Goal: Task Accomplishment & Management: Complete application form

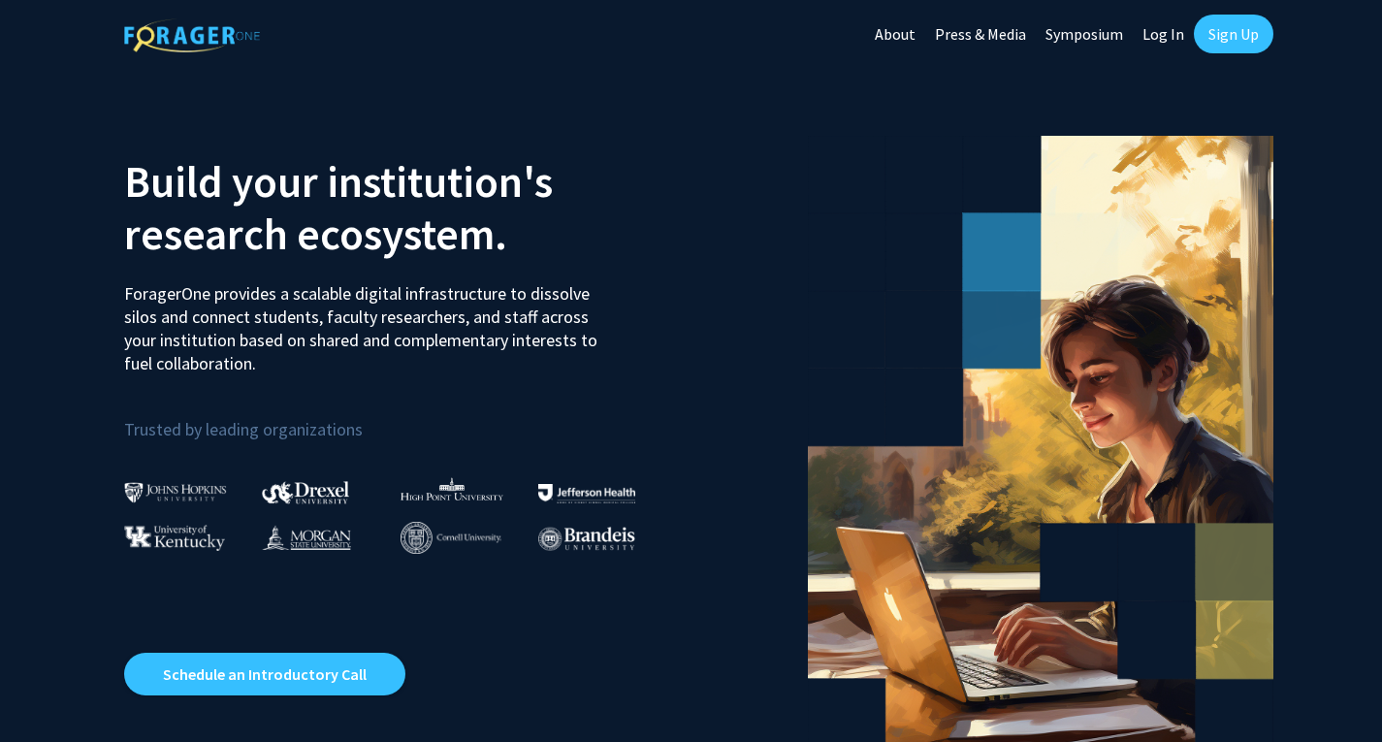
click at [1242, 32] on link "Sign Up" at bounding box center [1234, 34] width 80 height 39
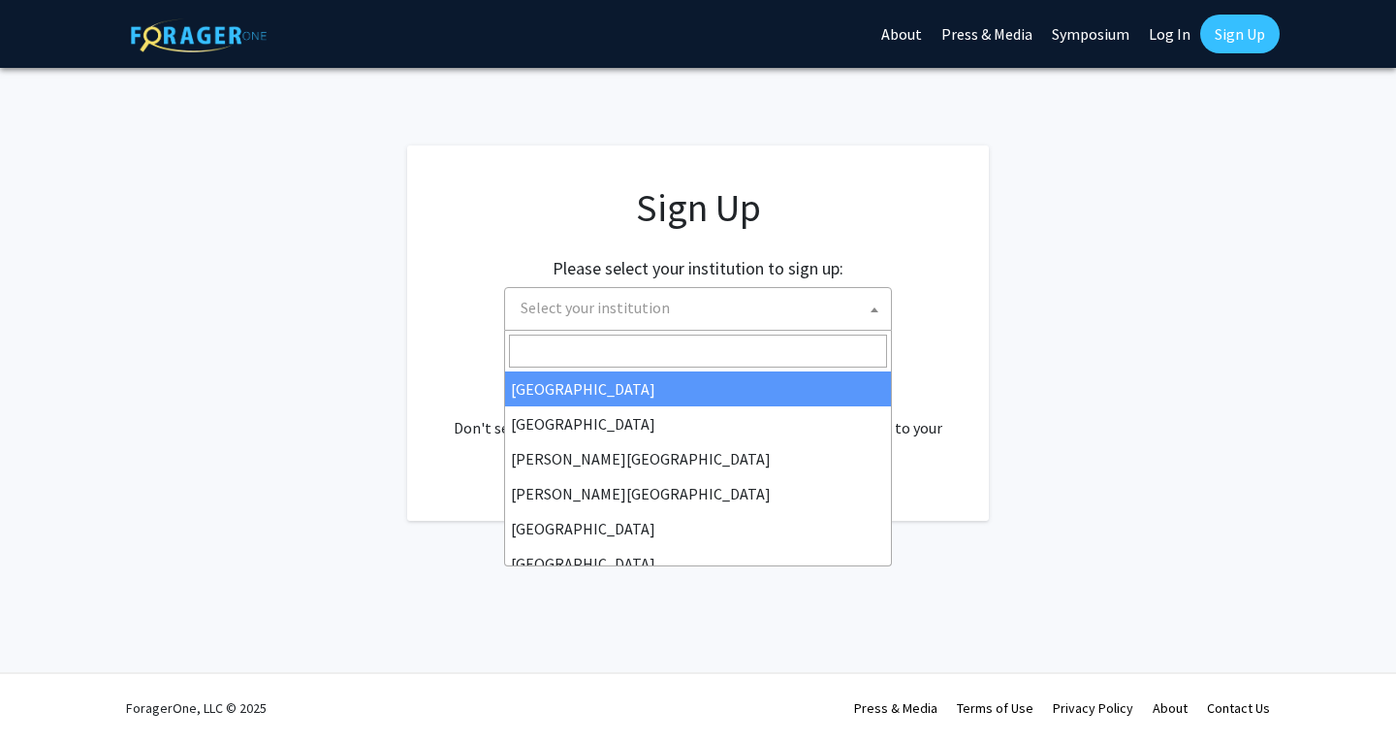
click at [612, 324] on span "Select your institution" at bounding box center [702, 308] width 378 height 40
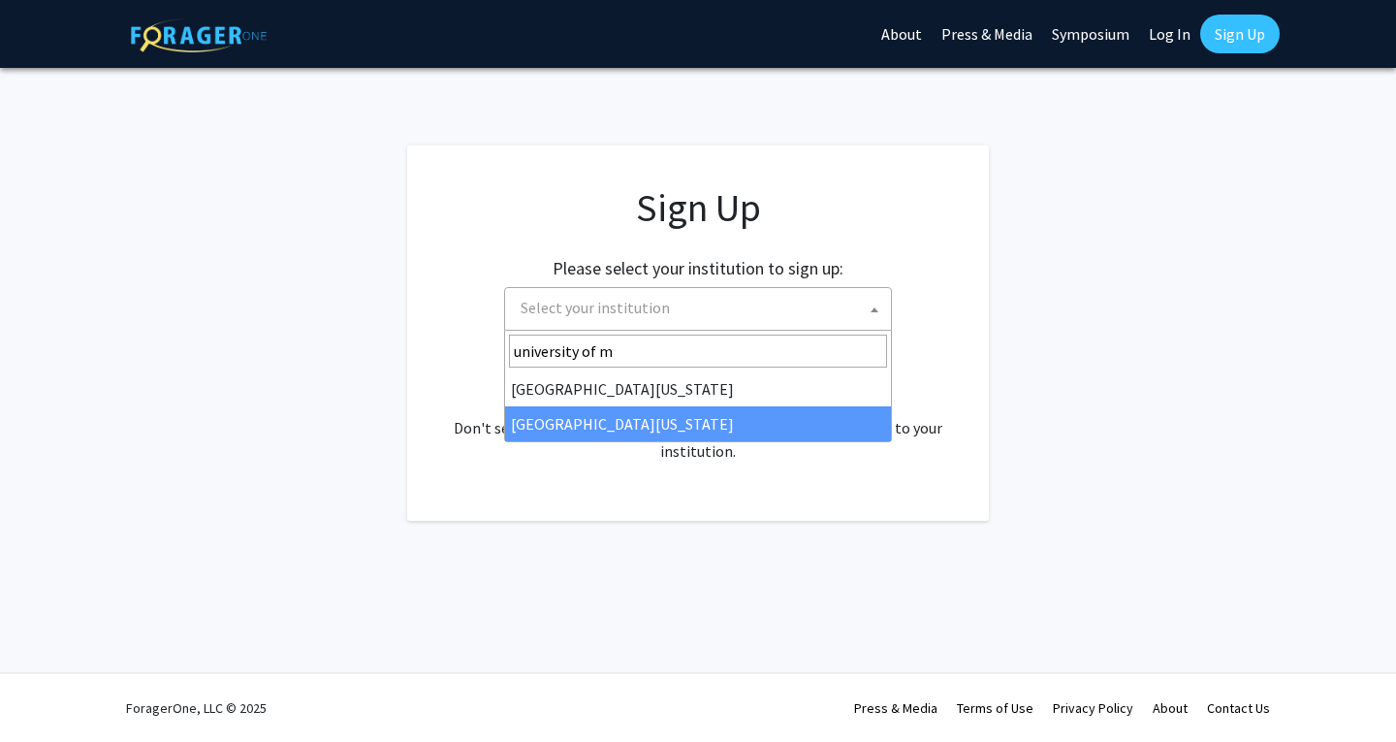
type input "university of m"
select select "33"
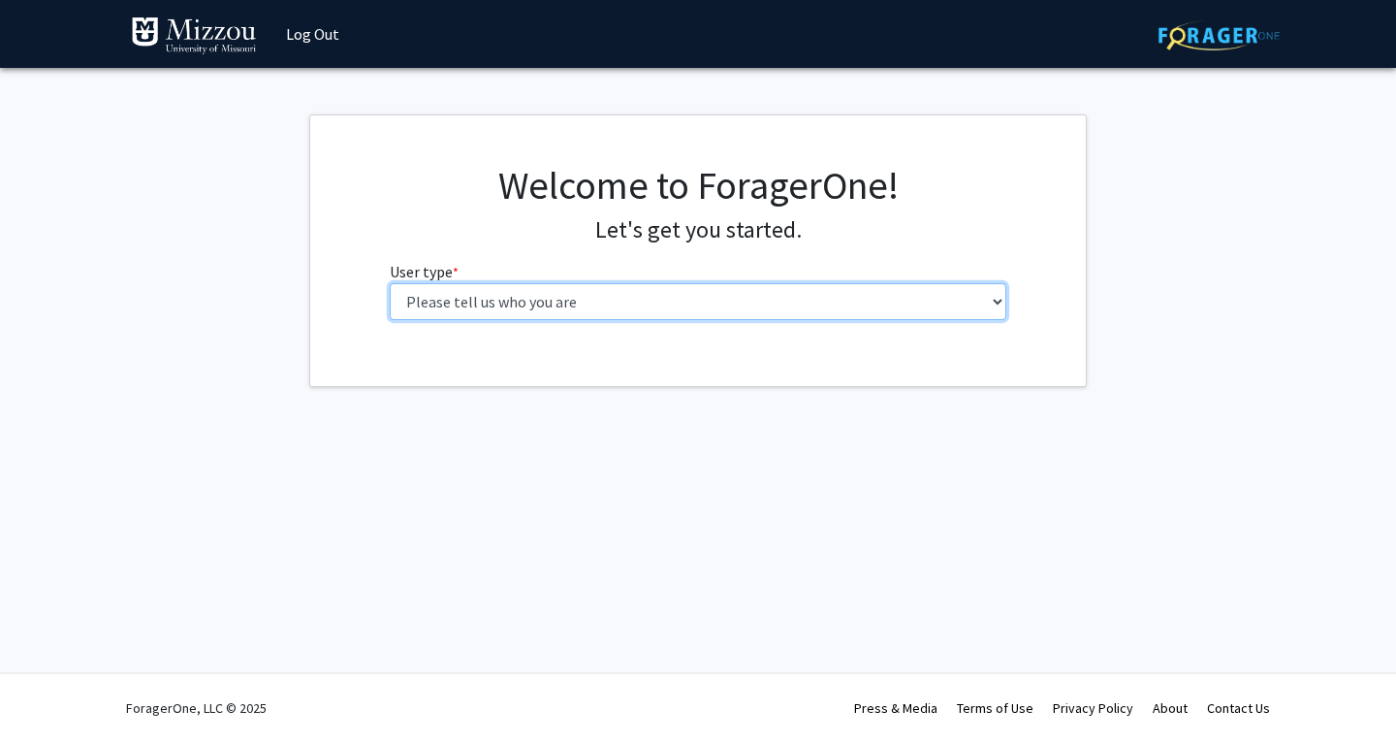
click at [715, 306] on select "Please tell us who you are Undergraduate Student Master's Student Doctoral Cand…" at bounding box center [699, 301] width 618 height 37
select select "1: undergrad"
click at [390, 283] on select "Please tell us who you are Undergraduate Student Master's Student Doctoral Cand…" at bounding box center [699, 301] width 618 height 37
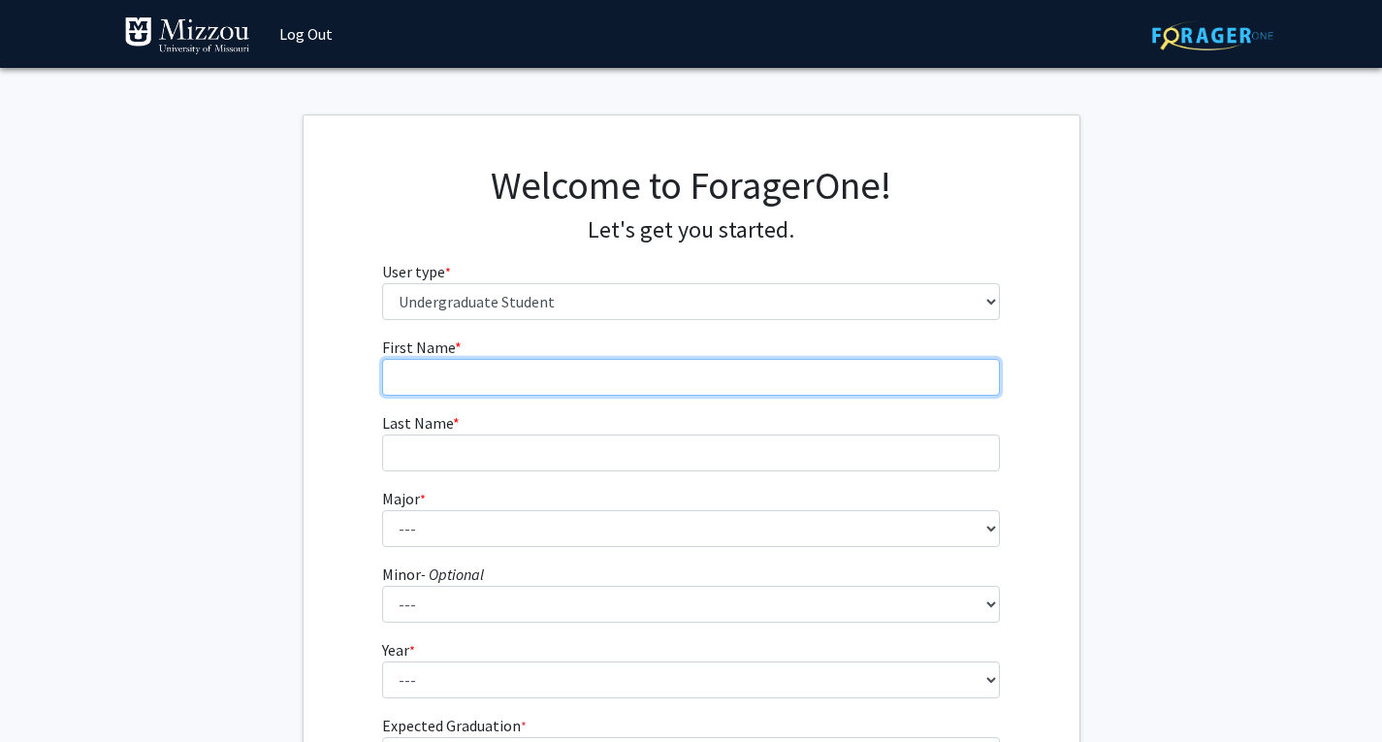
click at [616, 373] on input "First Name * required" at bounding box center [691, 377] width 618 height 37
type input "Jude"
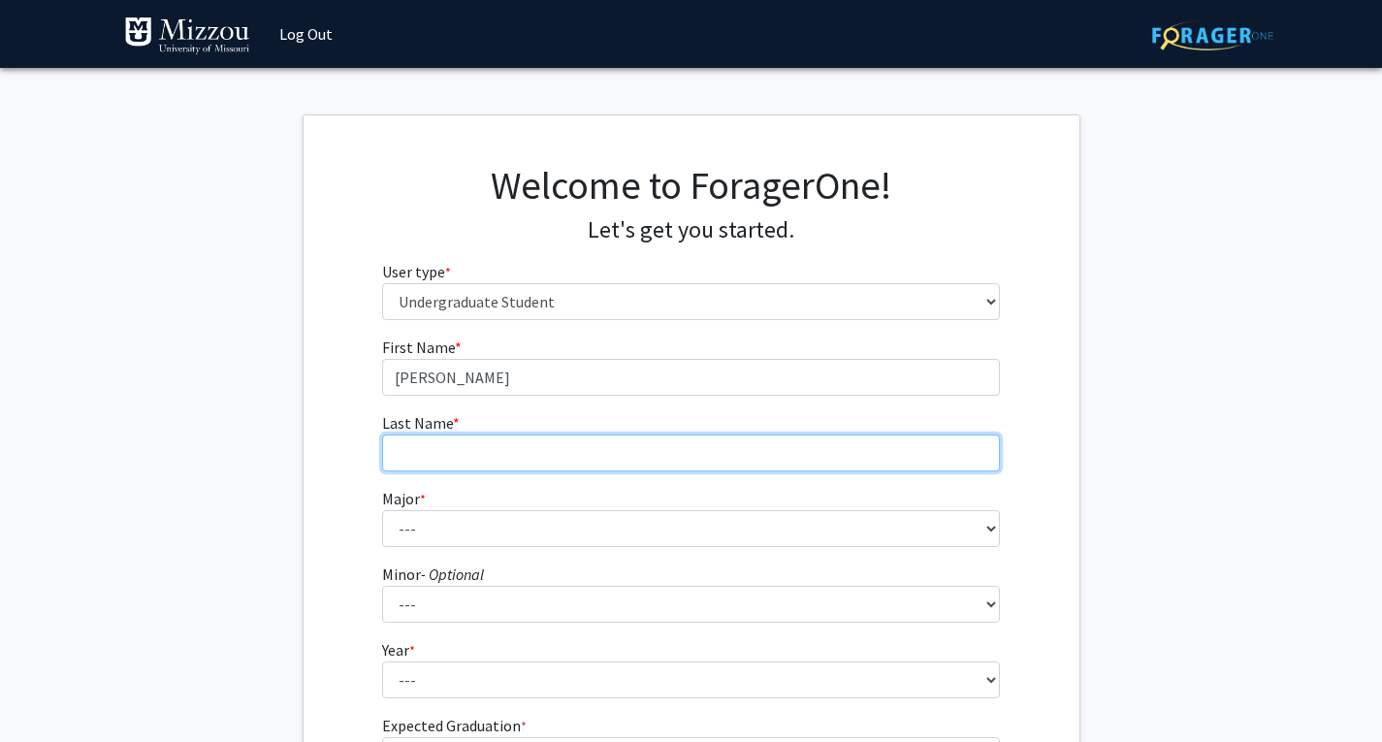
click at [604, 455] on input "Last Name * required" at bounding box center [691, 452] width 618 height 37
type input "Evans"
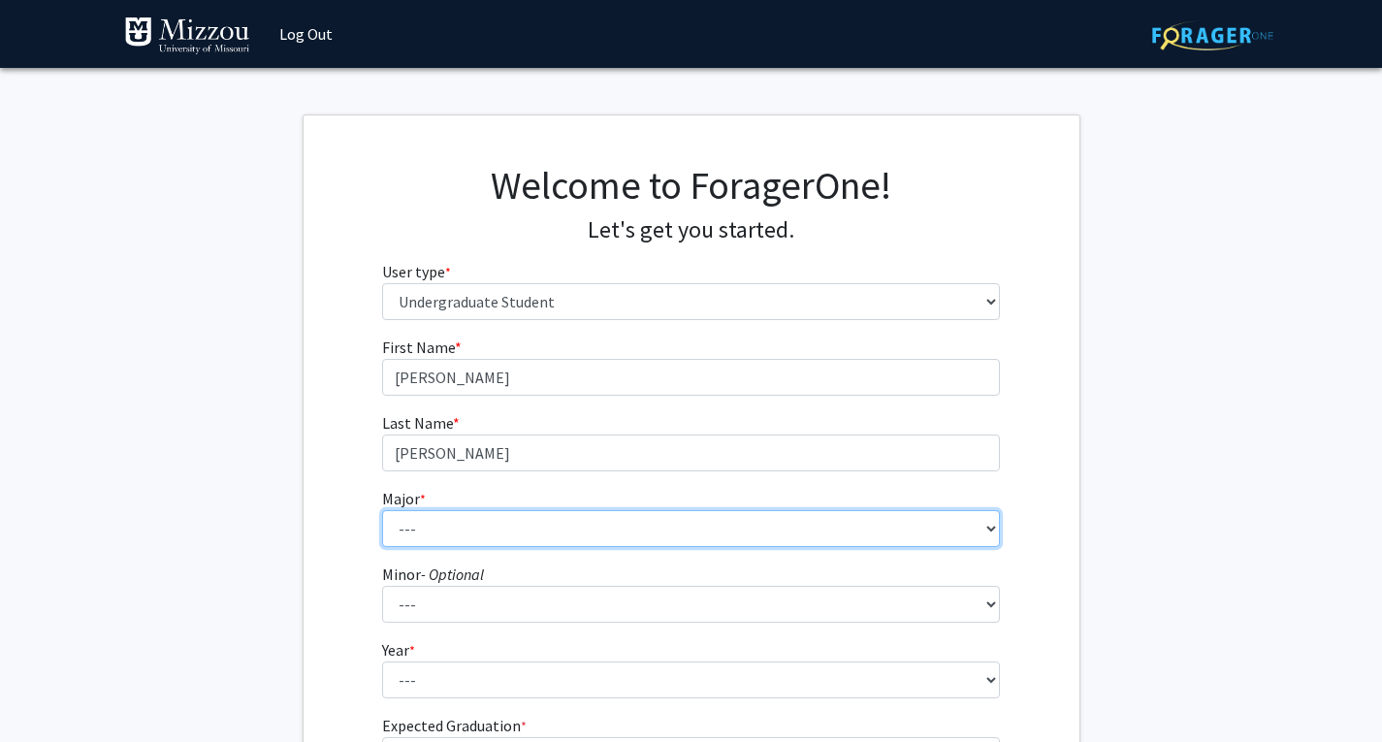
click at [549, 538] on select "--- Agribusiness Management Agricultural Education Agricultural Education: Comm…" at bounding box center [691, 528] width 618 height 37
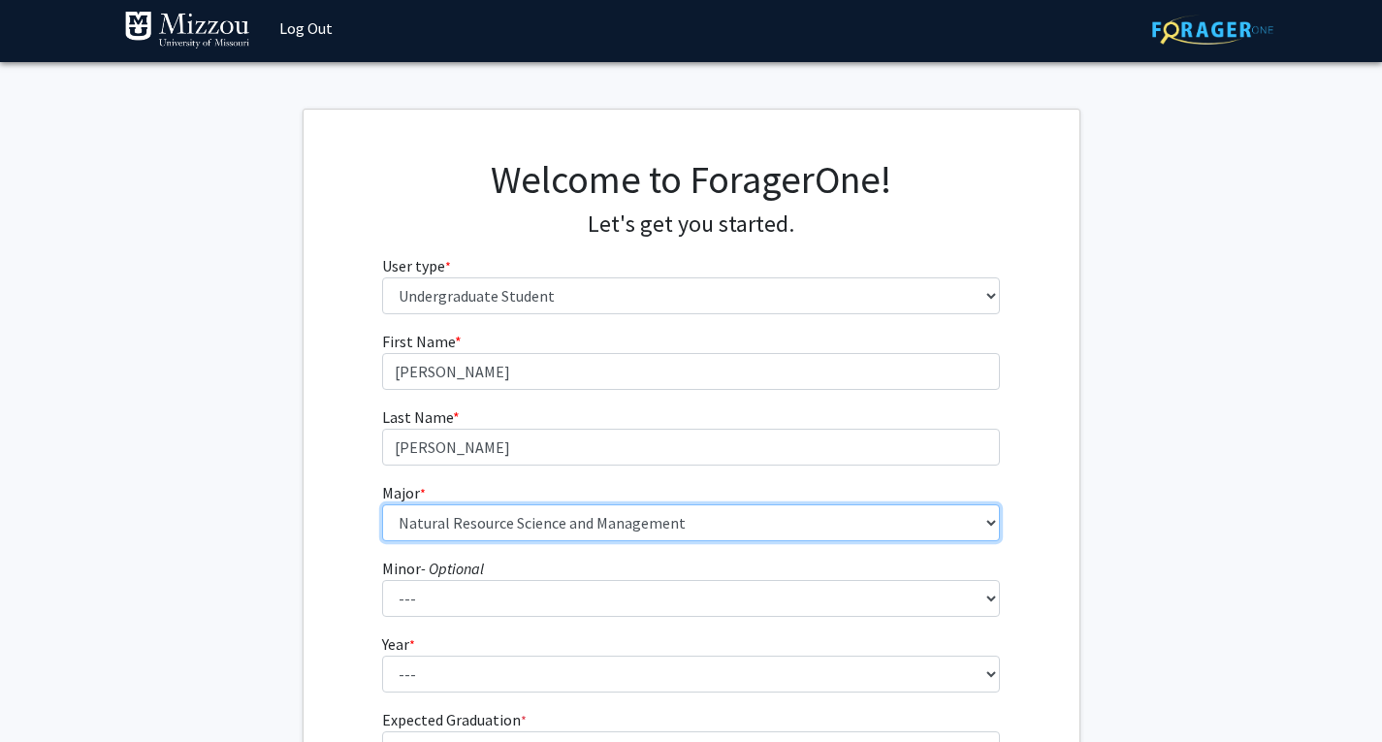
click at [552, 516] on select "--- Agribusiness Management Agricultural Education Agricultural Education: Comm…" at bounding box center [691, 522] width 618 height 37
select select "106: 2599"
click at [382, 504] on select "--- Agribusiness Management Agricultural Education Agricultural Education: Comm…" at bounding box center [691, 522] width 618 height 37
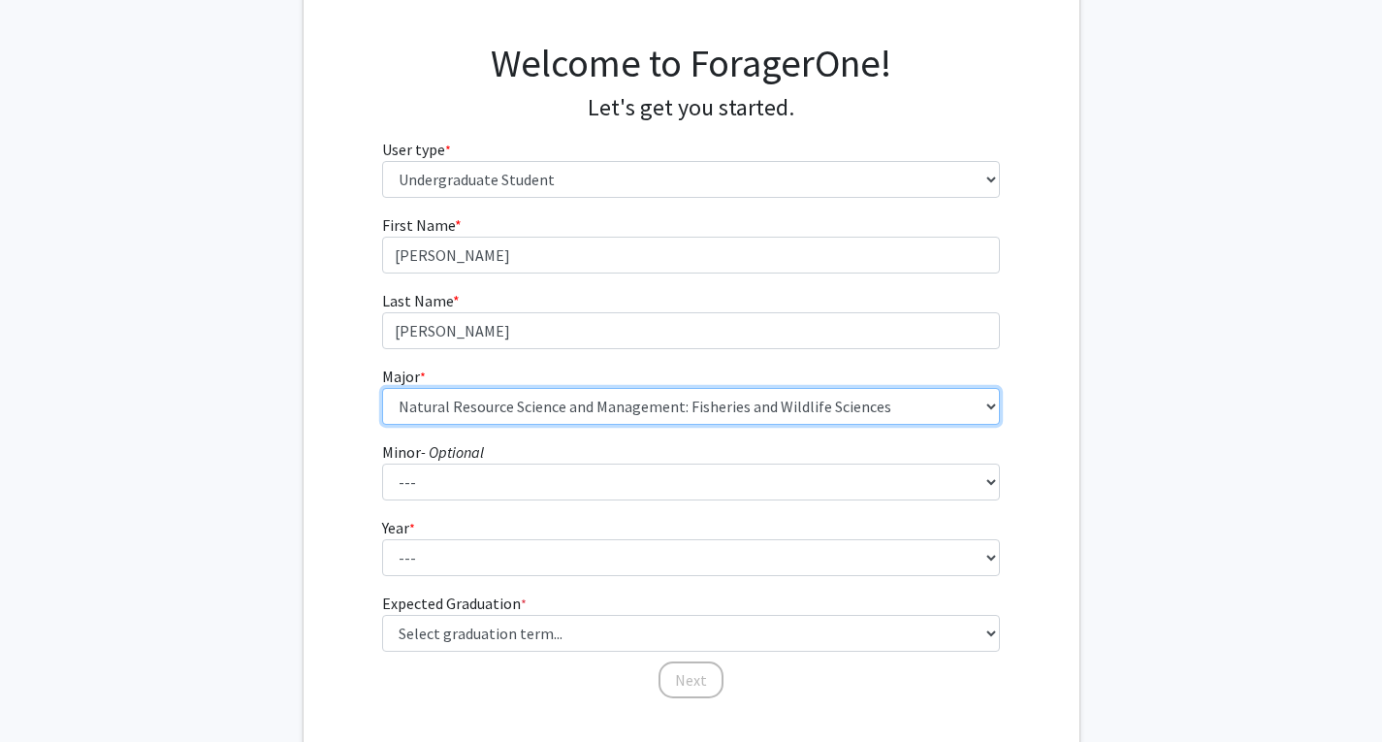
scroll to position [129, 0]
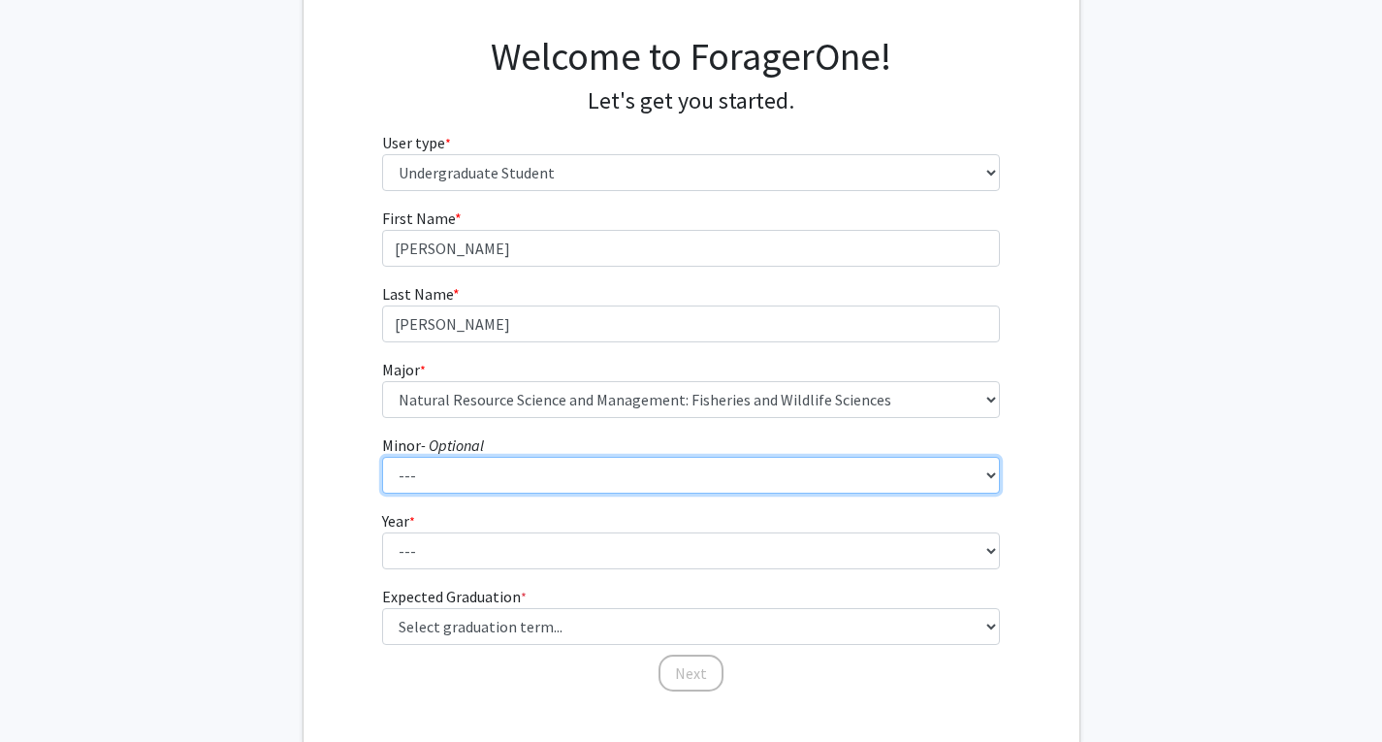
click at [501, 471] on select "--- Accountancy Aerospace Engineering Aerospace Studies Agribusiness Management…" at bounding box center [691, 475] width 618 height 37
select select "22: 1978"
click at [382, 457] on select "--- Accountancy Aerospace Engineering Aerospace Studies Agribusiness Management…" at bounding box center [691, 475] width 618 height 37
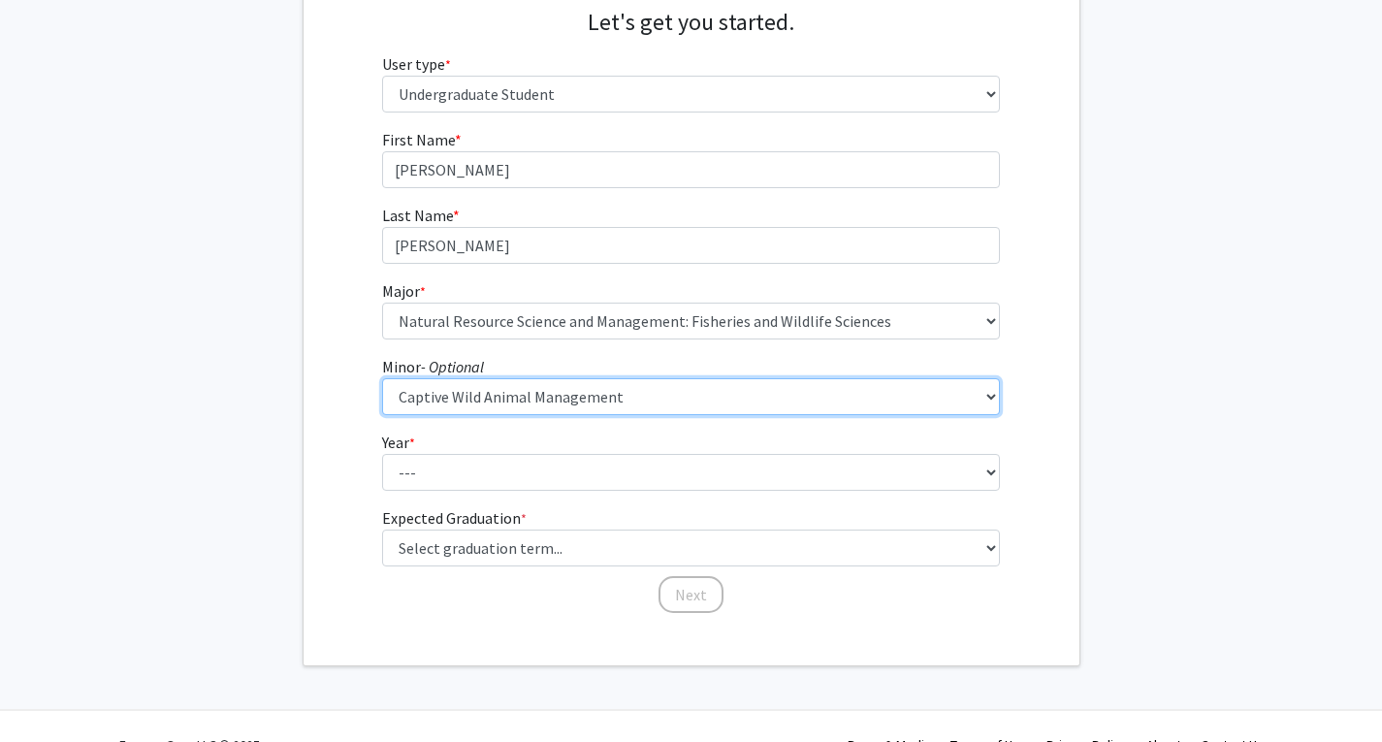
scroll to position [208, 0]
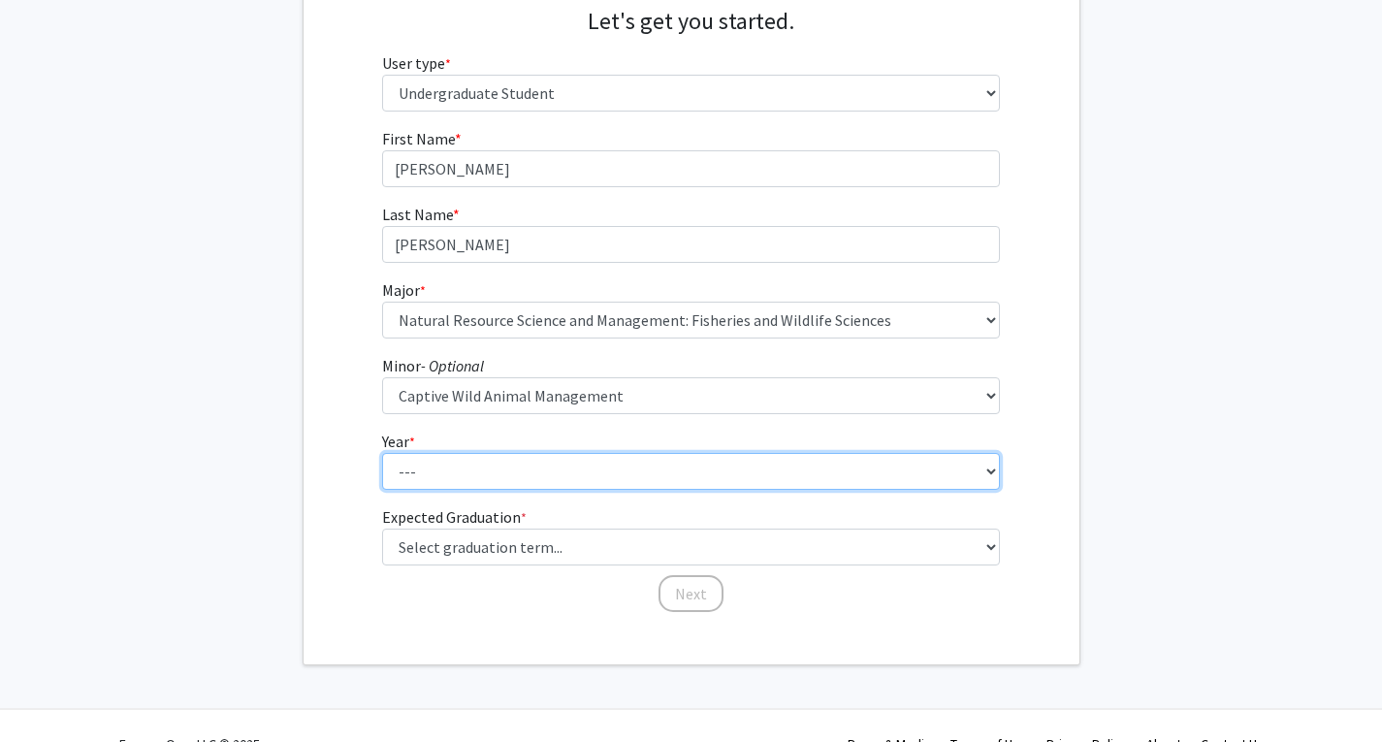
click at [425, 472] on select "--- First-year Sophomore Junior Senior Postbaccalaureate Certificate" at bounding box center [691, 471] width 618 height 37
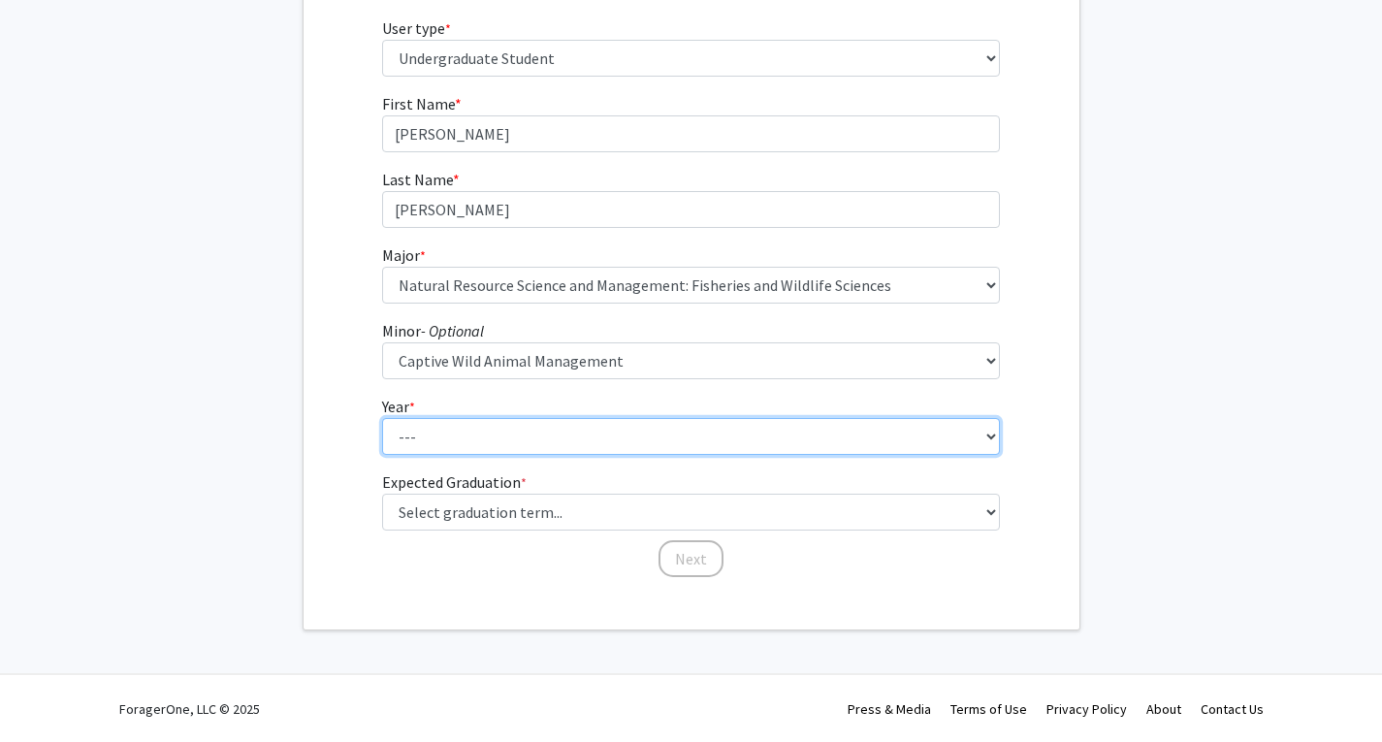
scroll to position [244, 0]
click at [426, 448] on select "--- First-year Sophomore Junior Senior Postbaccalaureate Certificate" at bounding box center [691, 435] width 618 height 37
select select "2: sophomore"
click at [382, 417] on select "--- First-year Sophomore Junior Senior Postbaccalaureate Certificate" at bounding box center [691, 435] width 618 height 37
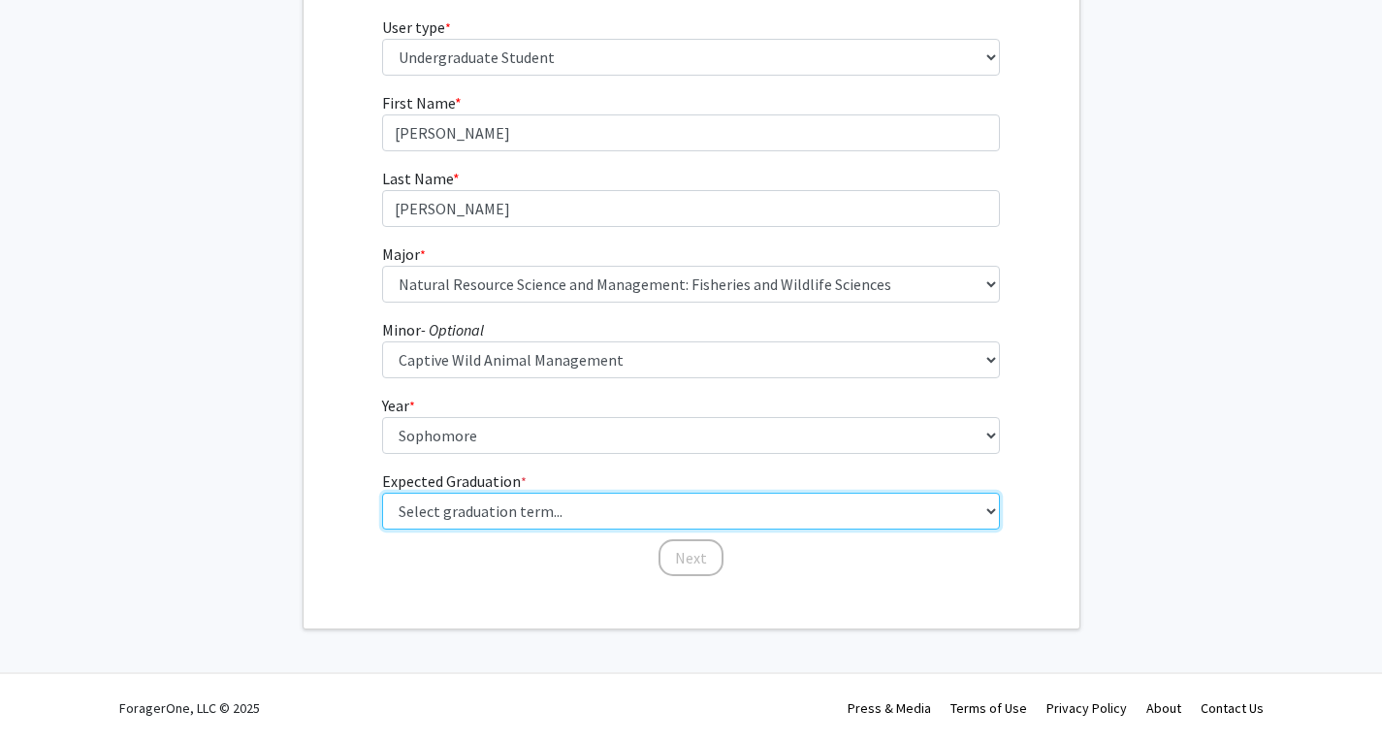
click at [440, 502] on select "Select graduation term... Spring 2025 Summer 2025 Fall 2025 Winter 2025 Spring …" at bounding box center [691, 511] width 618 height 37
select select "15: fall_2028"
click at [382, 493] on select "Select graduation term... Spring 2025 Summer 2025 Fall 2025 Winter 2025 Spring …" at bounding box center [691, 511] width 618 height 37
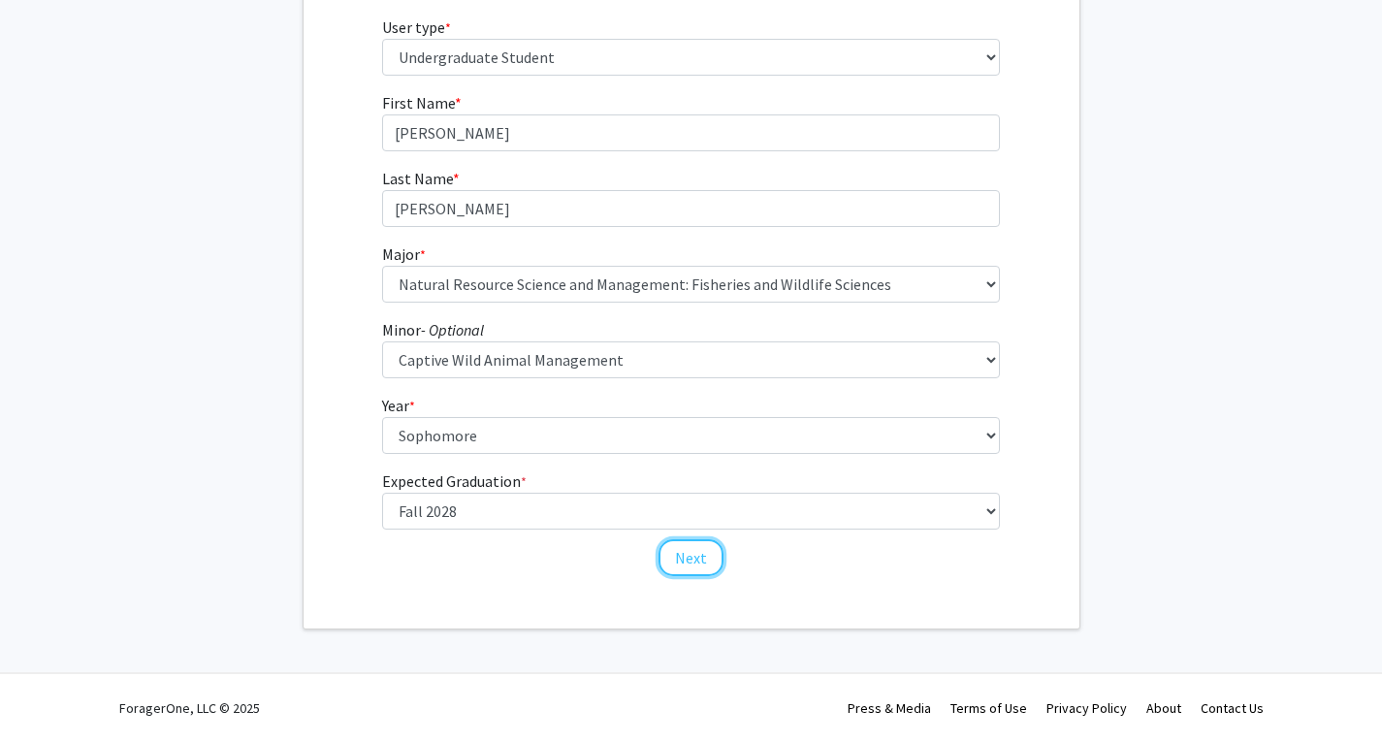
click at [703, 556] on button "Next" at bounding box center [690, 557] width 65 height 37
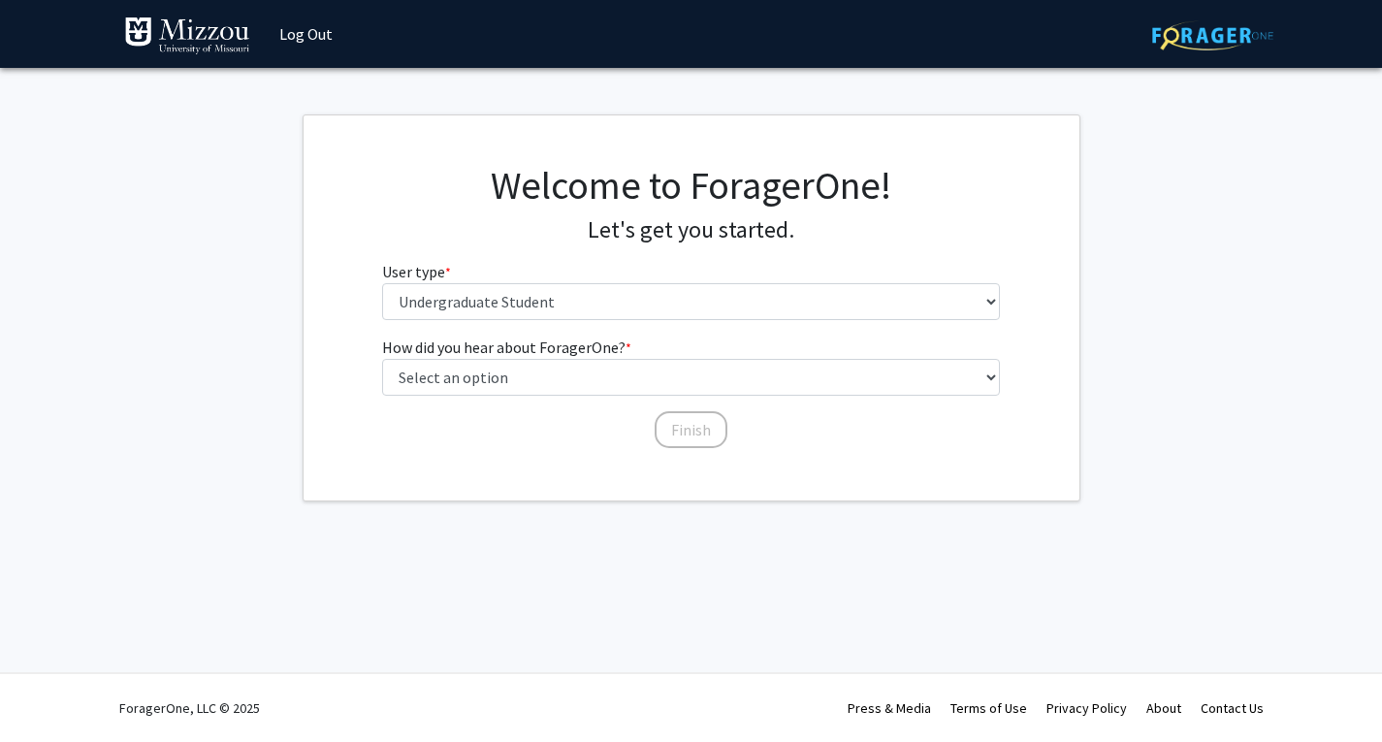
scroll to position [0, 0]
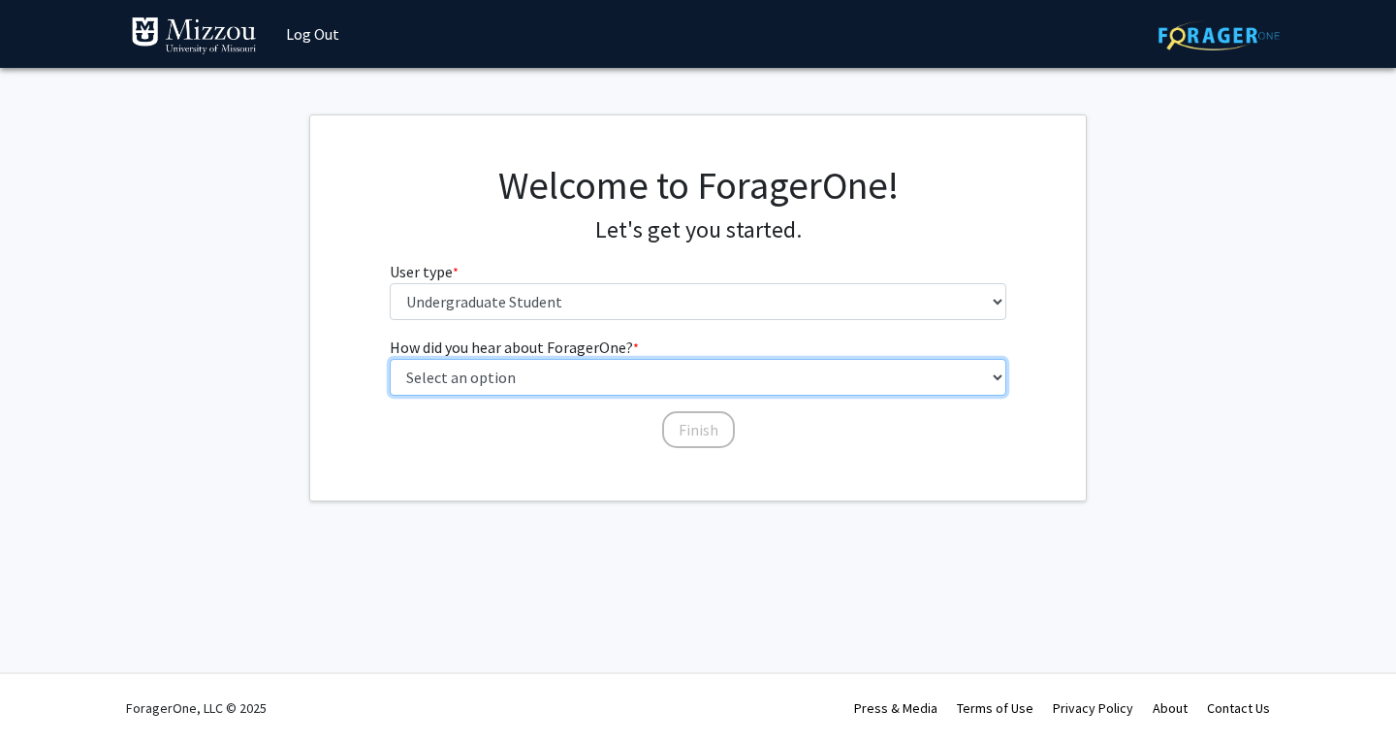
click at [574, 378] on select "Select an option Peer/student recommendation Faculty/staff recommendation Unive…" at bounding box center [699, 377] width 618 height 37
select select "3: university_website"
click at [390, 359] on select "Select an option Peer/student recommendation Faculty/staff recommendation Unive…" at bounding box center [699, 377] width 618 height 37
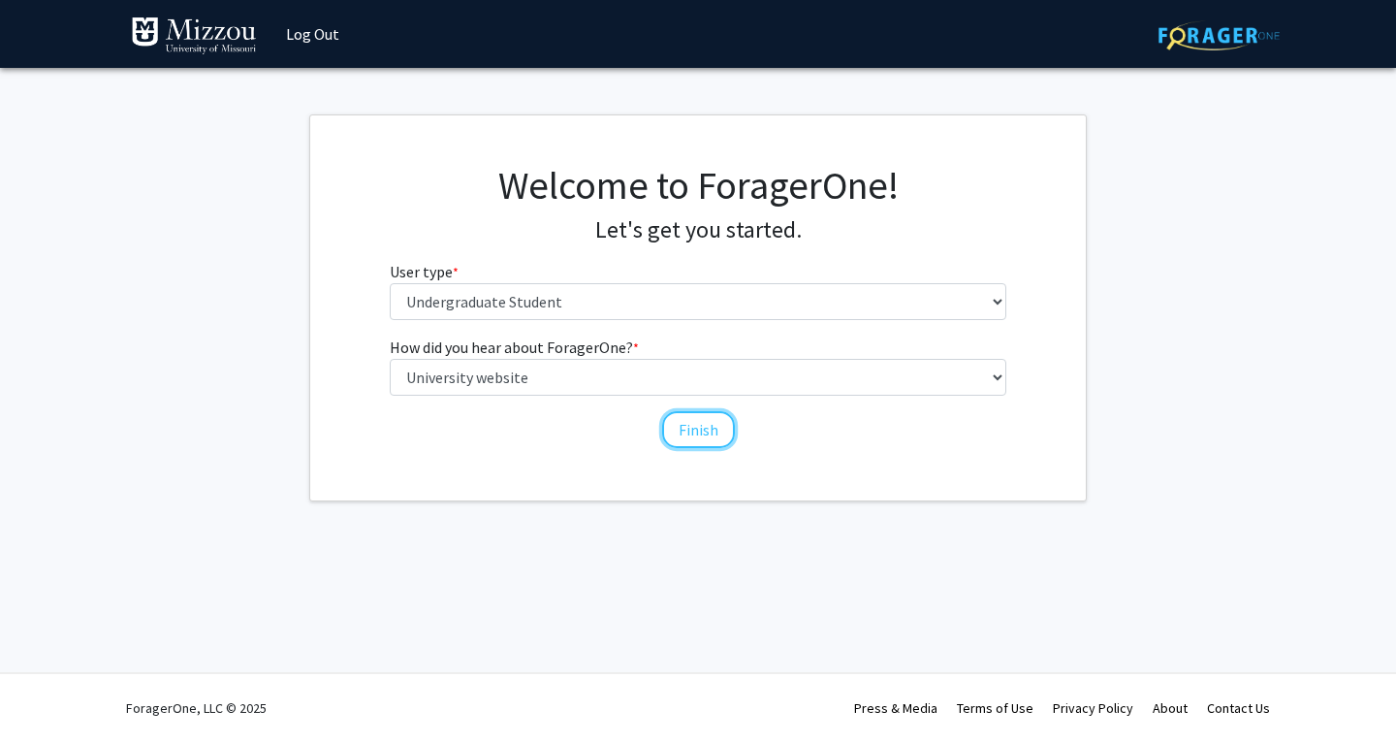
click at [687, 435] on button "Finish" at bounding box center [698, 429] width 73 height 37
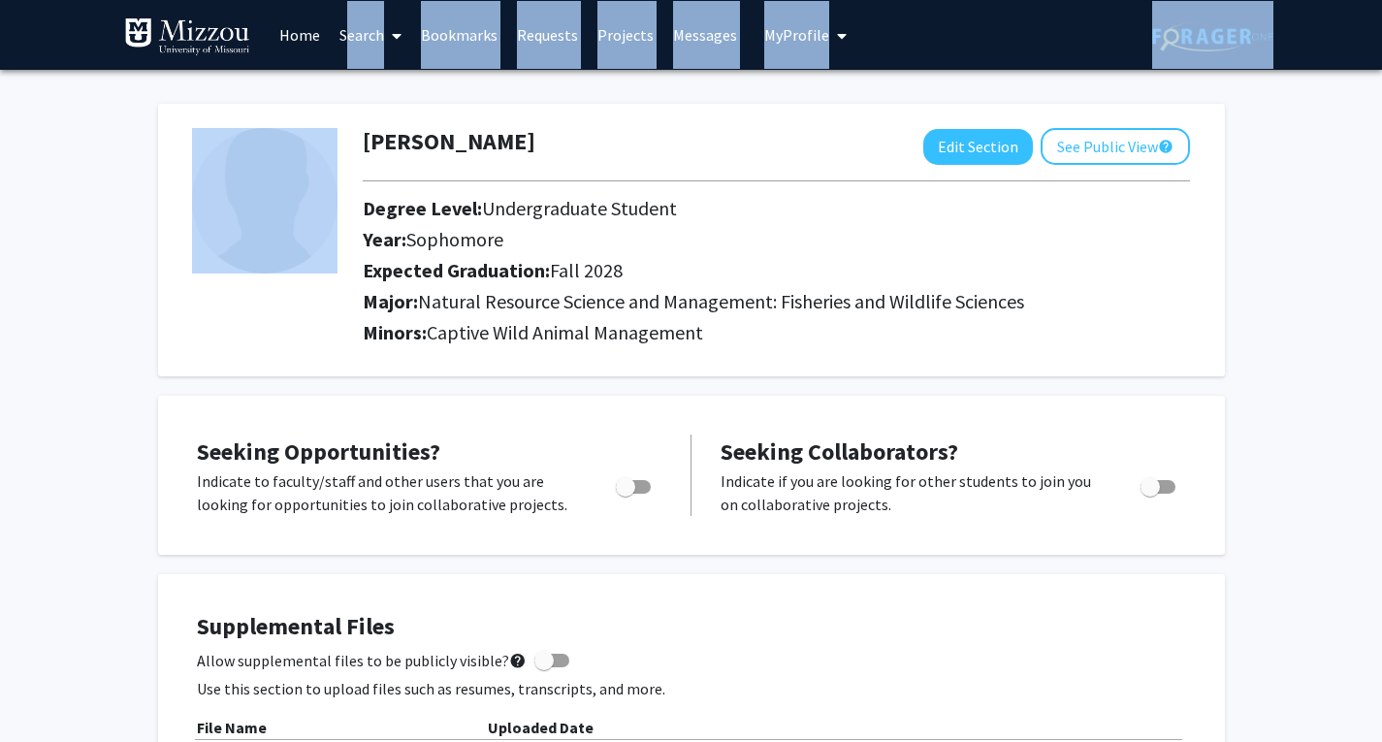
drag, startPoint x: 350, startPoint y: 86, endPoint x: 331, endPoint y: 47, distance: 44.2
click at [302, 41] on link "Home" at bounding box center [300, 35] width 60 height 68
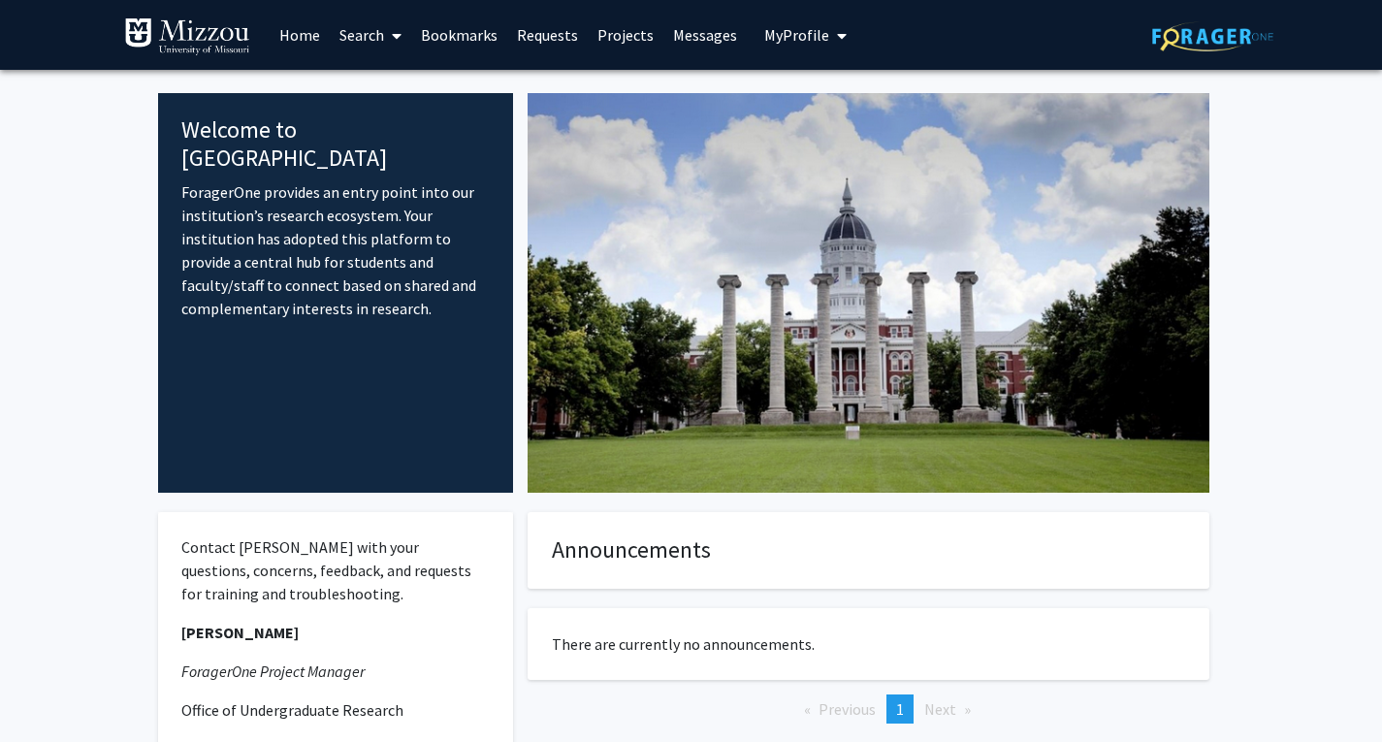
click at [1349, 250] on fg-internal-home-page "Welcome to ForagerOne ForagerOne provides an entry point into our institution’s…" at bounding box center [691, 512] width 1382 height 884
click at [378, 40] on link "Search" at bounding box center [370, 35] width 81 height 68
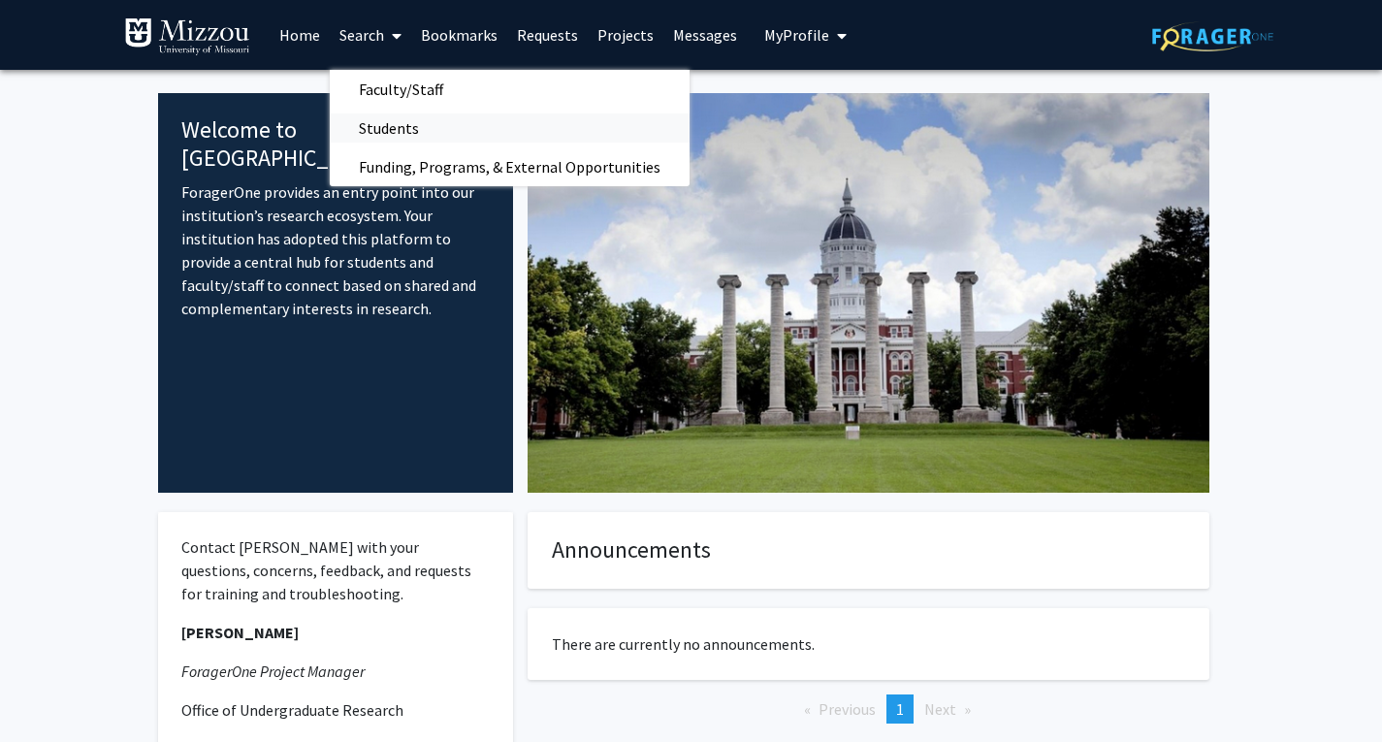
click at [400, 132] on span "Students" at bounding box center [389, 128] width 118 height 39
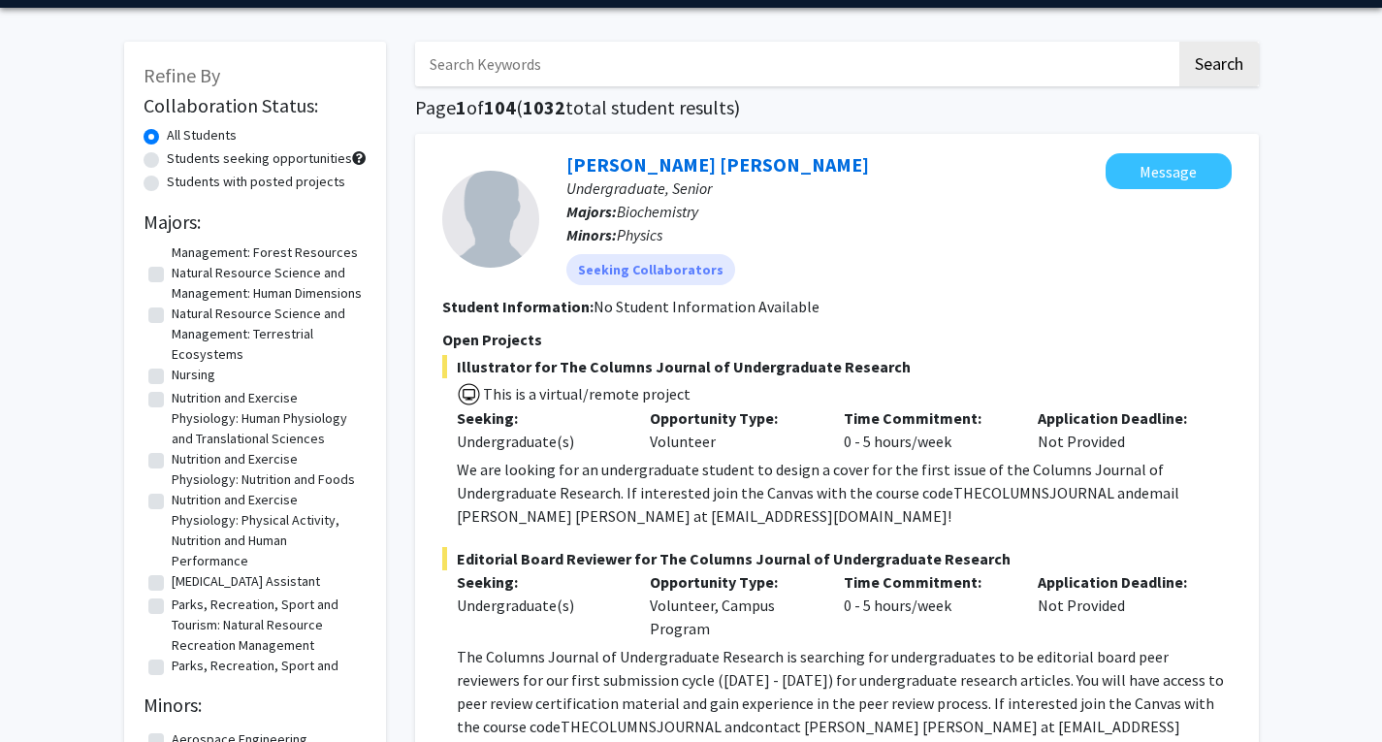
scroll to position [1848, 0]
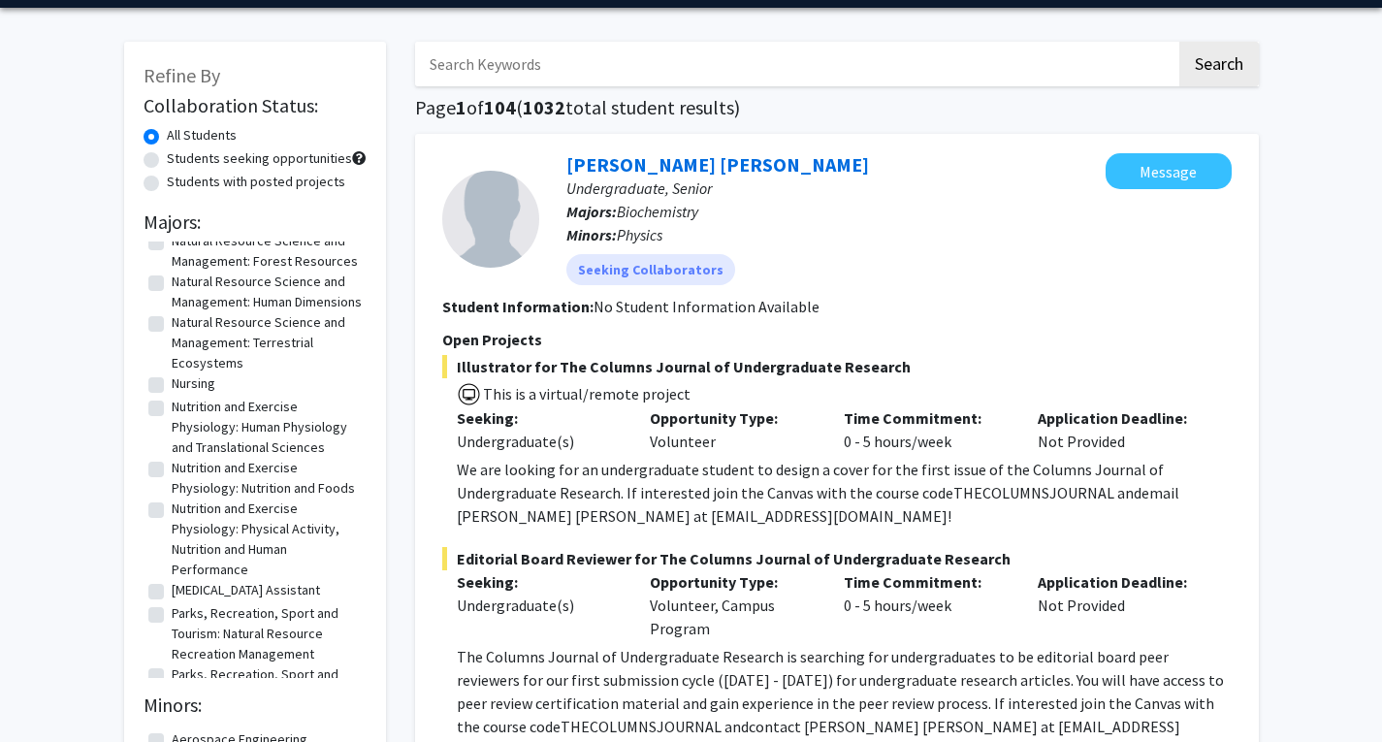
click at [172, 373] on label "Natural Resource Science and Management: Terrestrial Ecosystems" at bounding box center [267, 342] width 190 height 61
click at [172, 325] on input "Natural Resource Science and Management: Terrestrial Ecosystems" at bounding box center [178, 318] width 13 height 13
checkbox input "true"
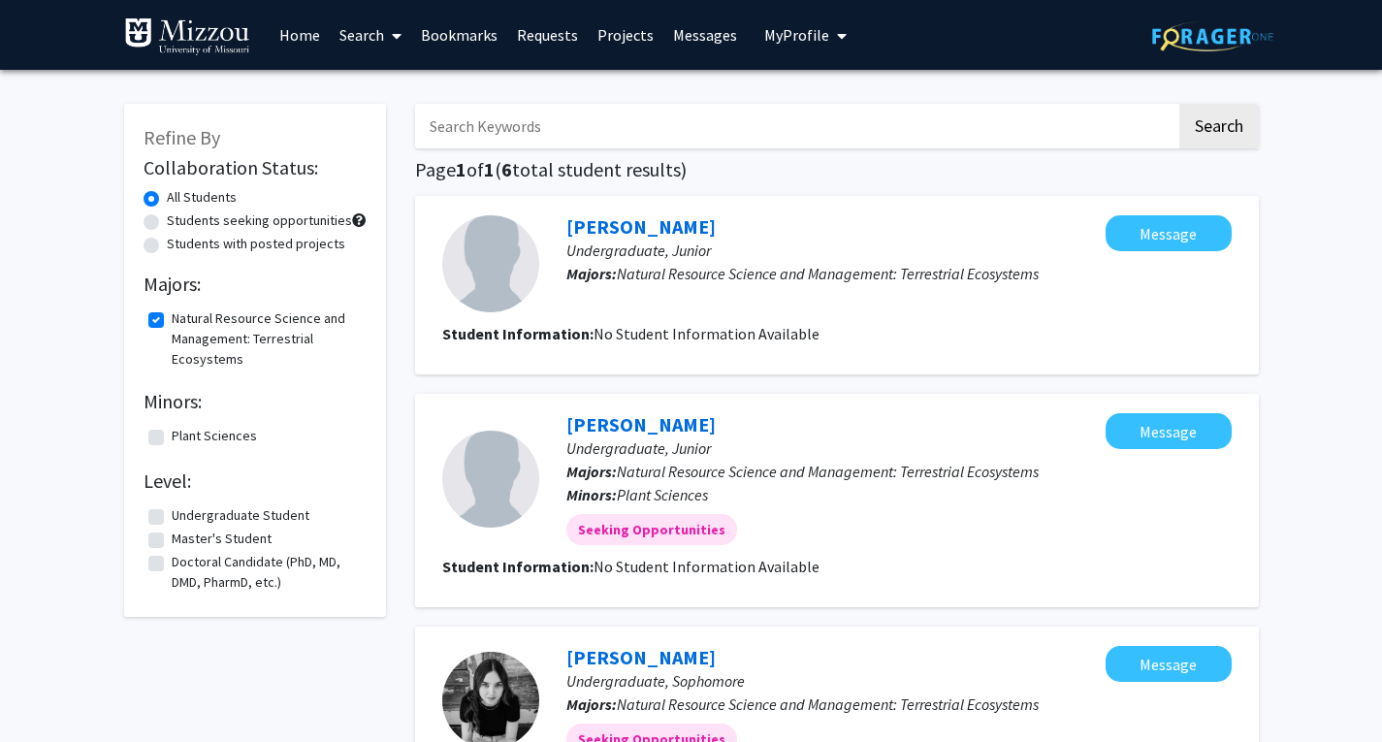
click at [172, 316] on label "Natural Resource Science and Management: Terrestrial Ecosystems" at bounding box center [267, 338] width 190 height 61
click at [172, 316] on input "Natural Resource Science and Management: Terrestrial Ecosystems" at bounding box center [178, 314] width 13 height 13
checkbox input "false"
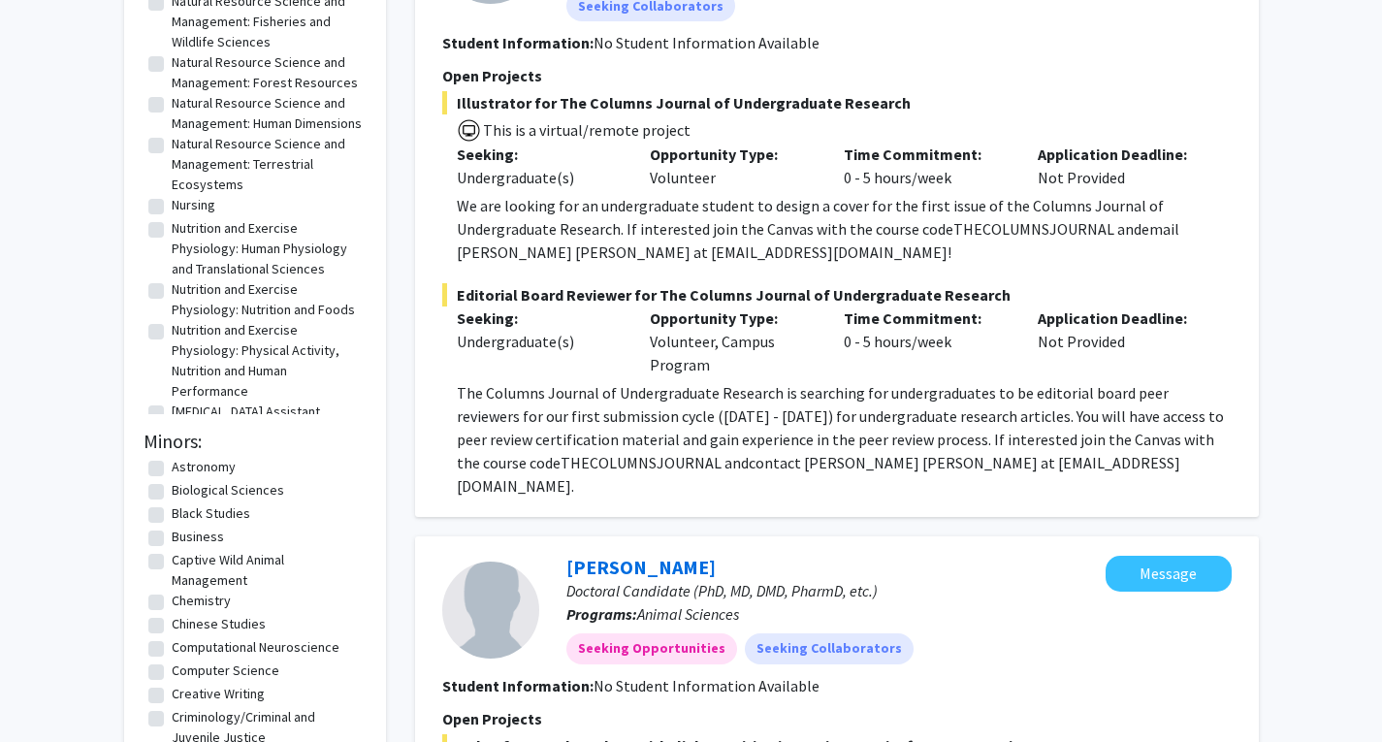
scroll to position [1764, 0]
click at [172, 38] on label "Natural Resource Science and Management: Fisheries and Wildlife Sciences" at bounding box center [267, 20] width 190 height 61
checkbox input "true"
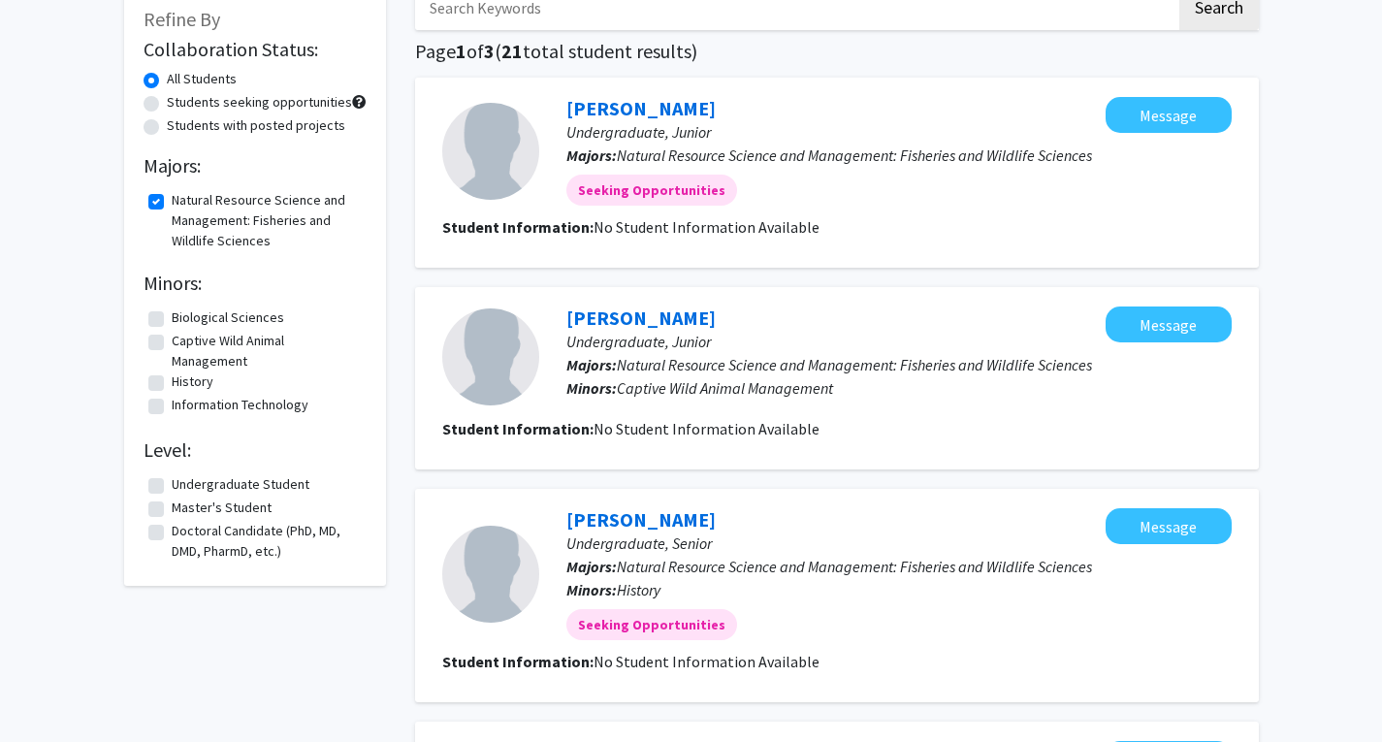
scroll to position [130, 0]
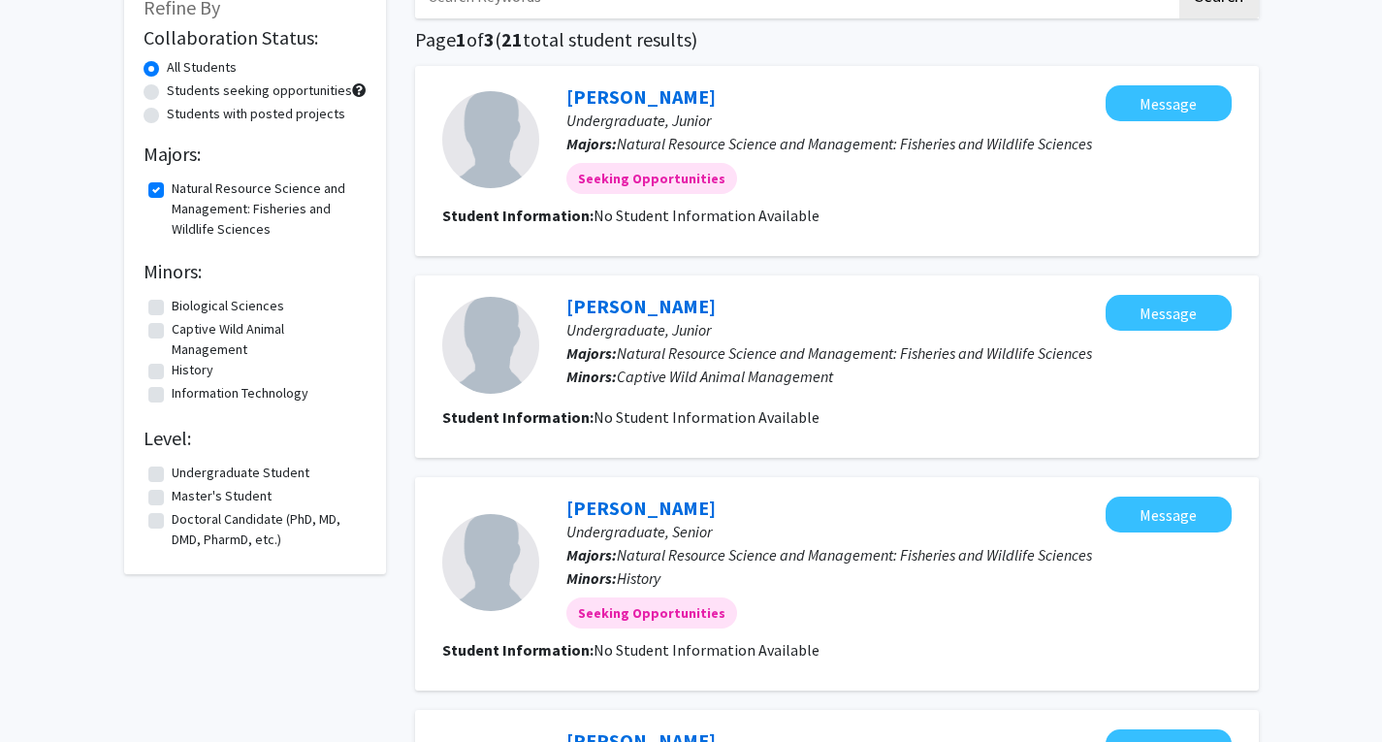
click at [172, 334] on label "Captive Wild Animal Management" at bounding box center [267, 339] width 190 height 41
click at [172, 332] on input "Captive Wild Animal Management" at bounding box center [178, 325] width 13 height 13
checkbox input "true"
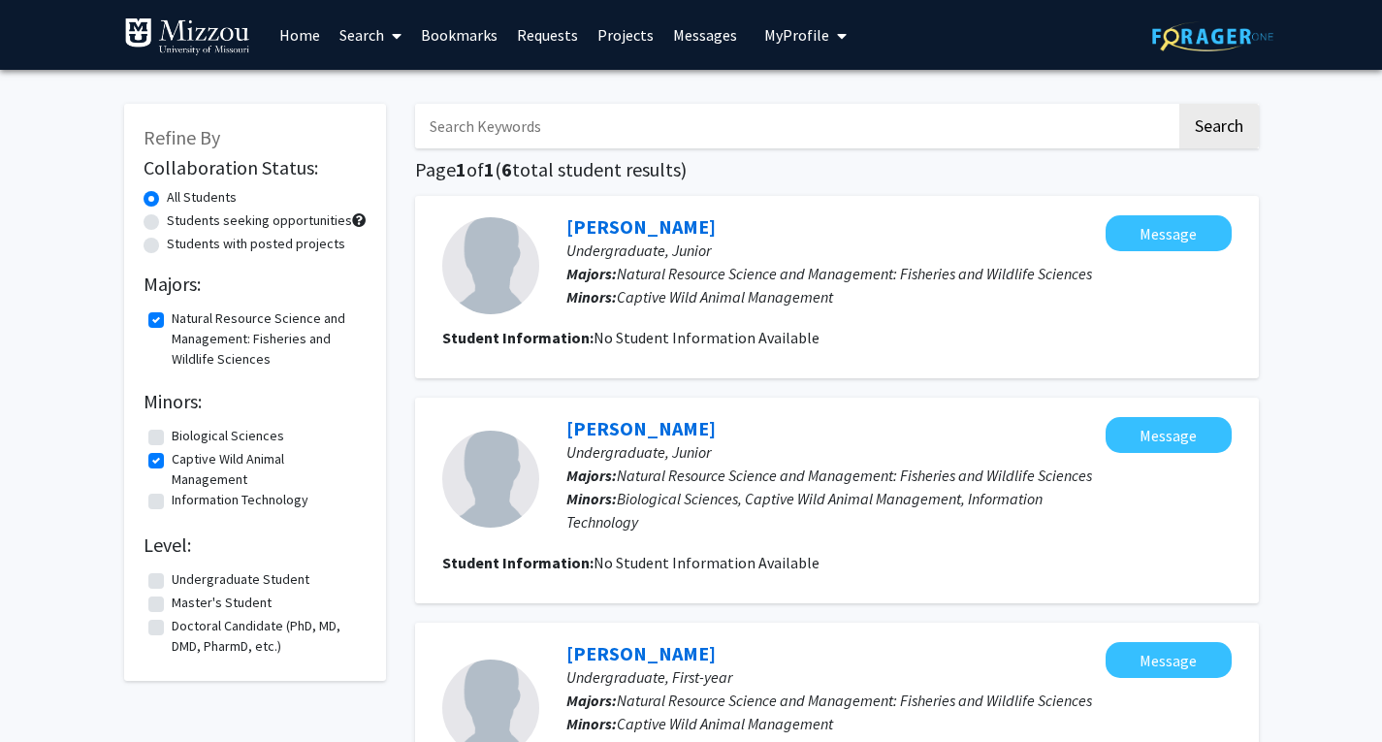
click at [172, 459] on label "Captive Wild Animal Management" at bounding box center [267, 469] width 190 height 41
click at [172, 459] on input "Captive Wild Animal Management" at bounding box center [178, 455] width 13 height 13
checkbox input "false"
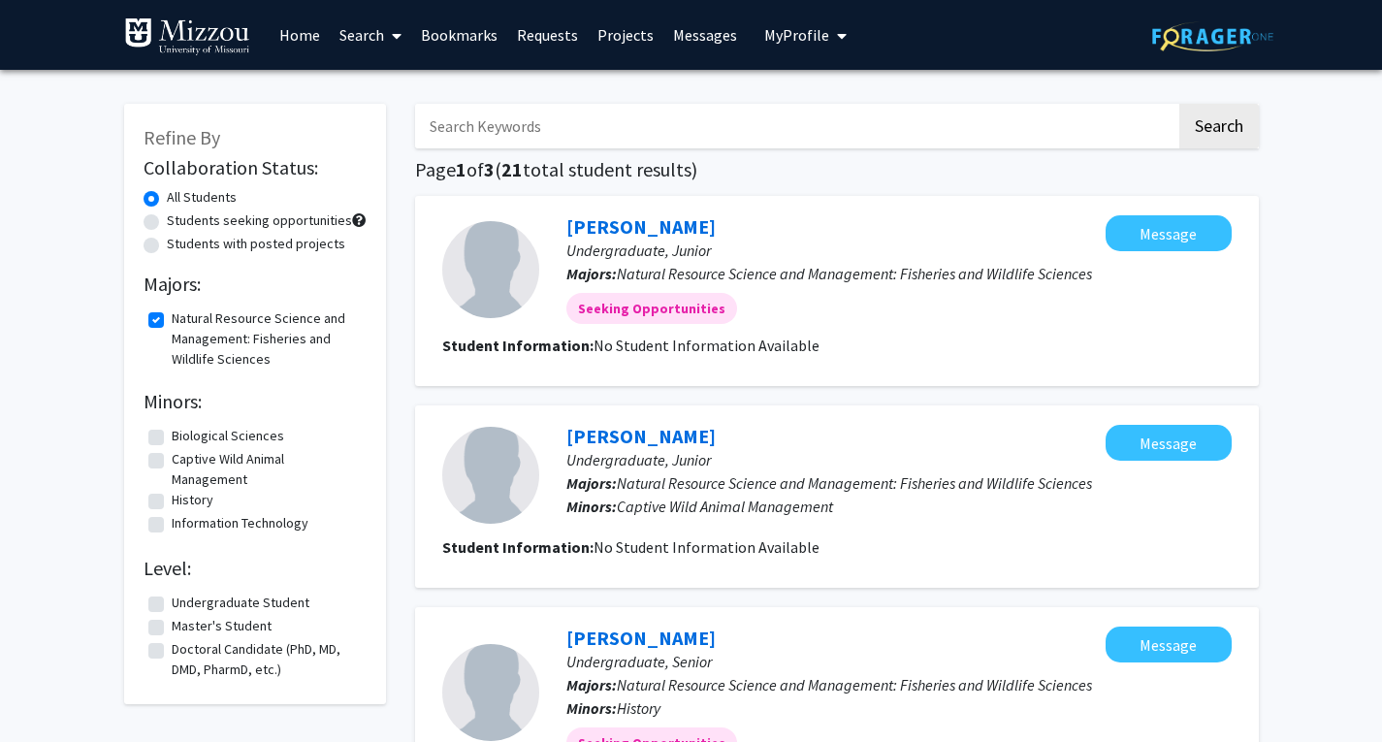
click at [391, 22] on span at bounding box center [392, 36] width 17 height 68
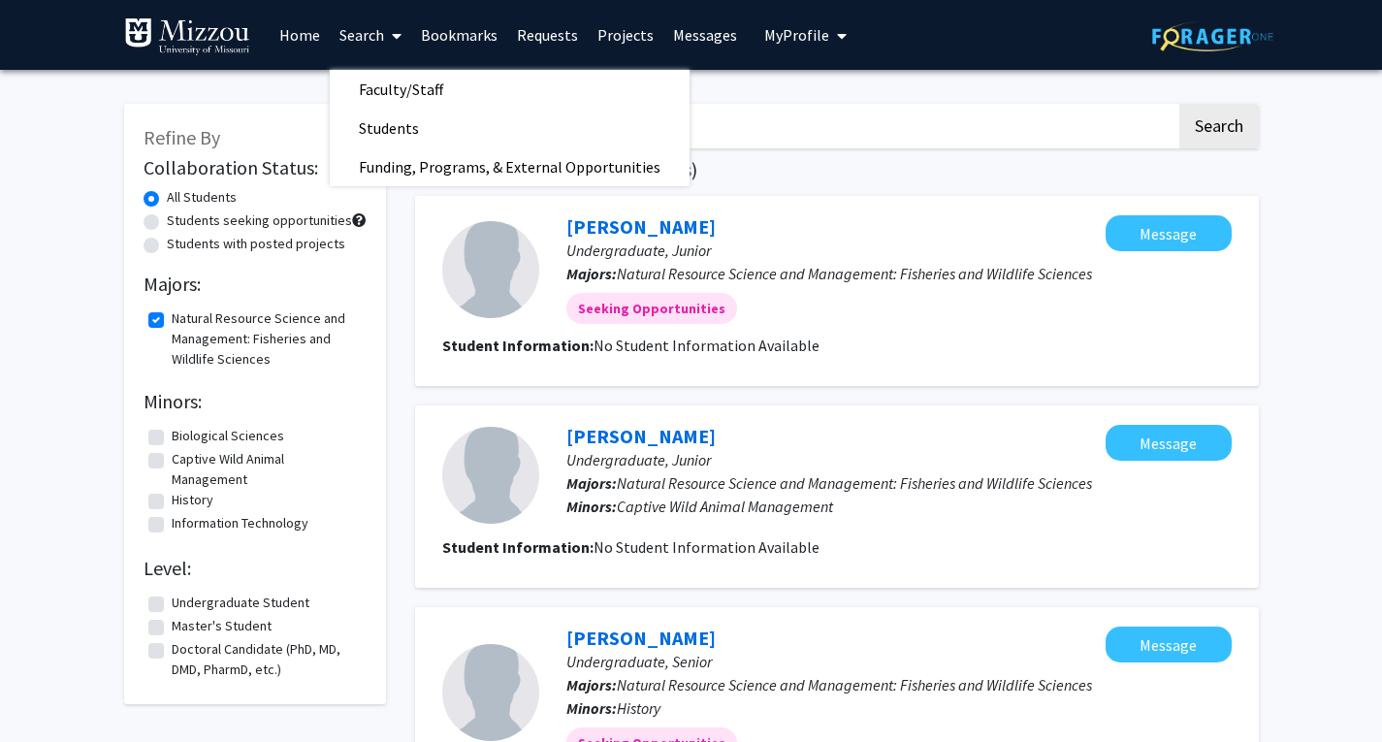
click at [399, 82] on span "Faculty/Staff" at bounding box center [401, 89] width 143 height 39
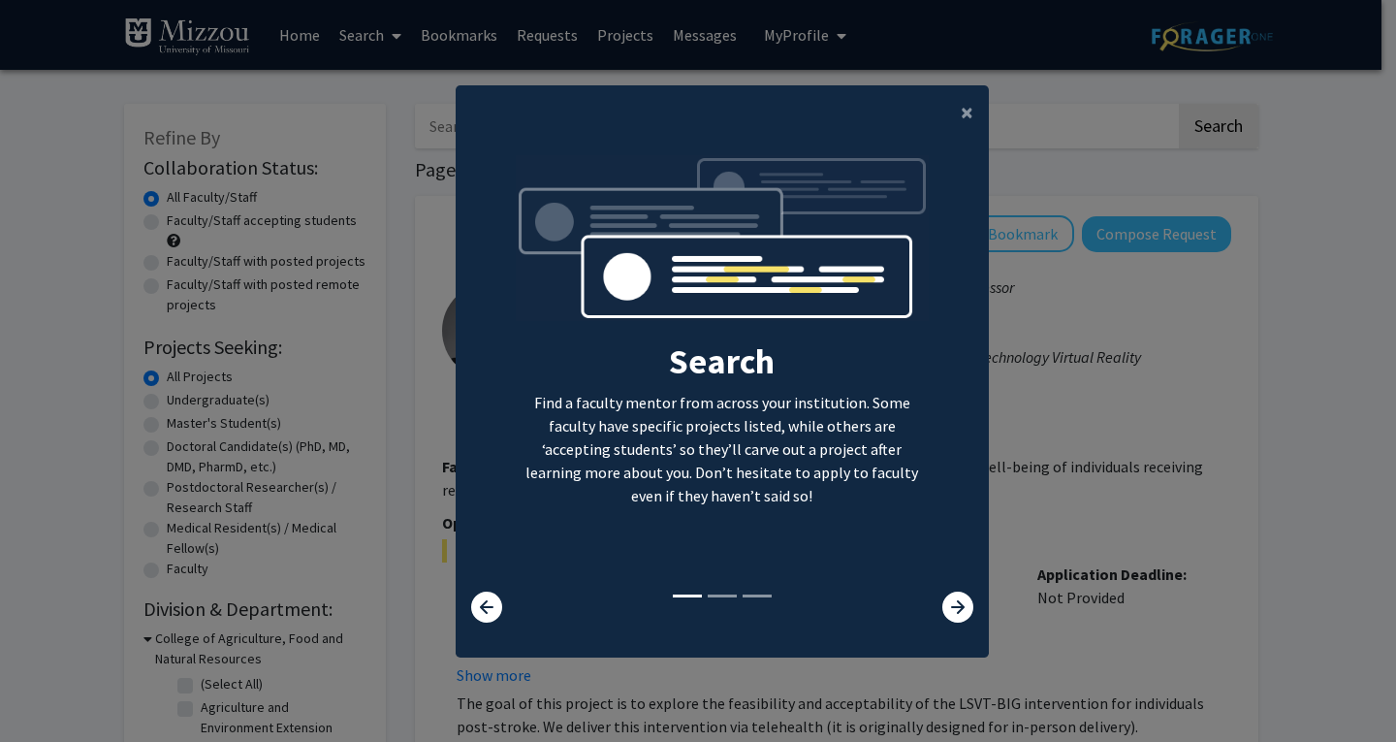
click at [950, 610] on icon at bounding box center [957, 606] width 31 height 31
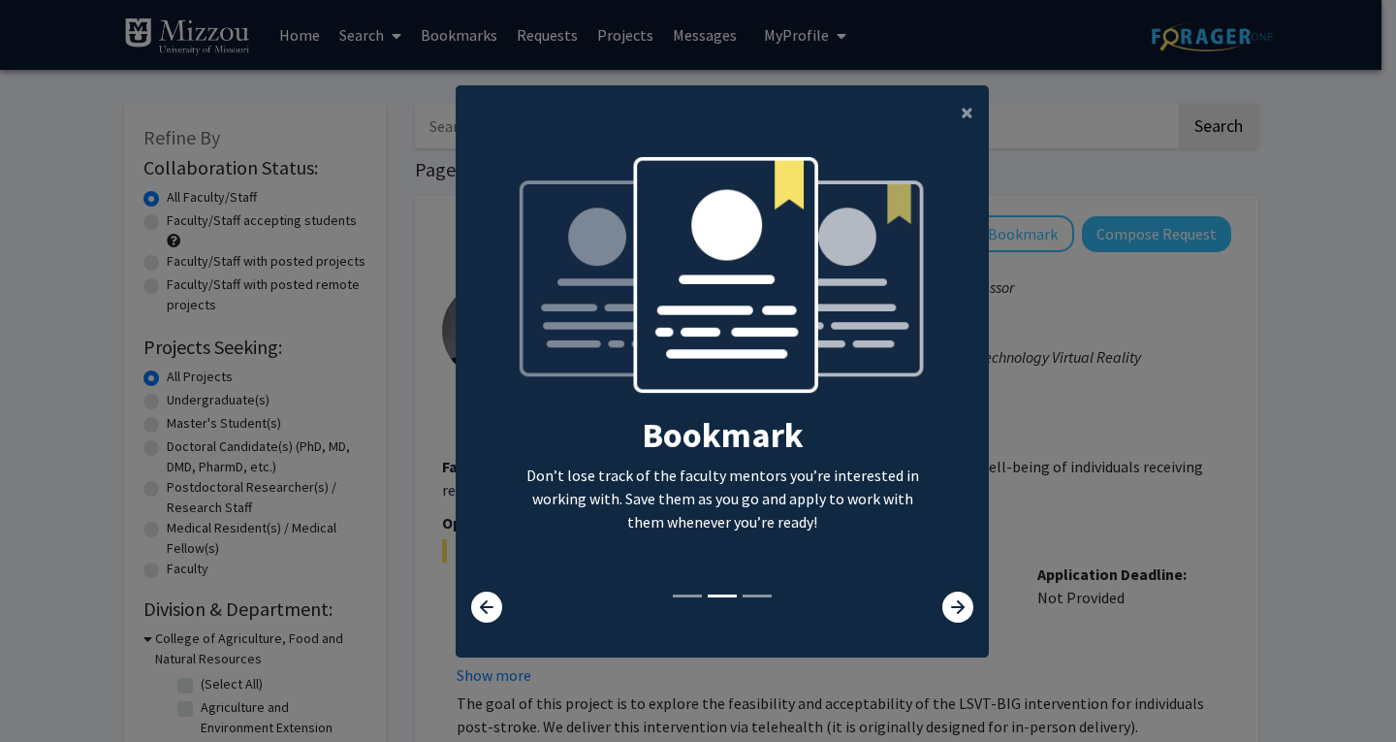
click at [950, 610] on icon at bounding box center [957, 606] width 31 height 31
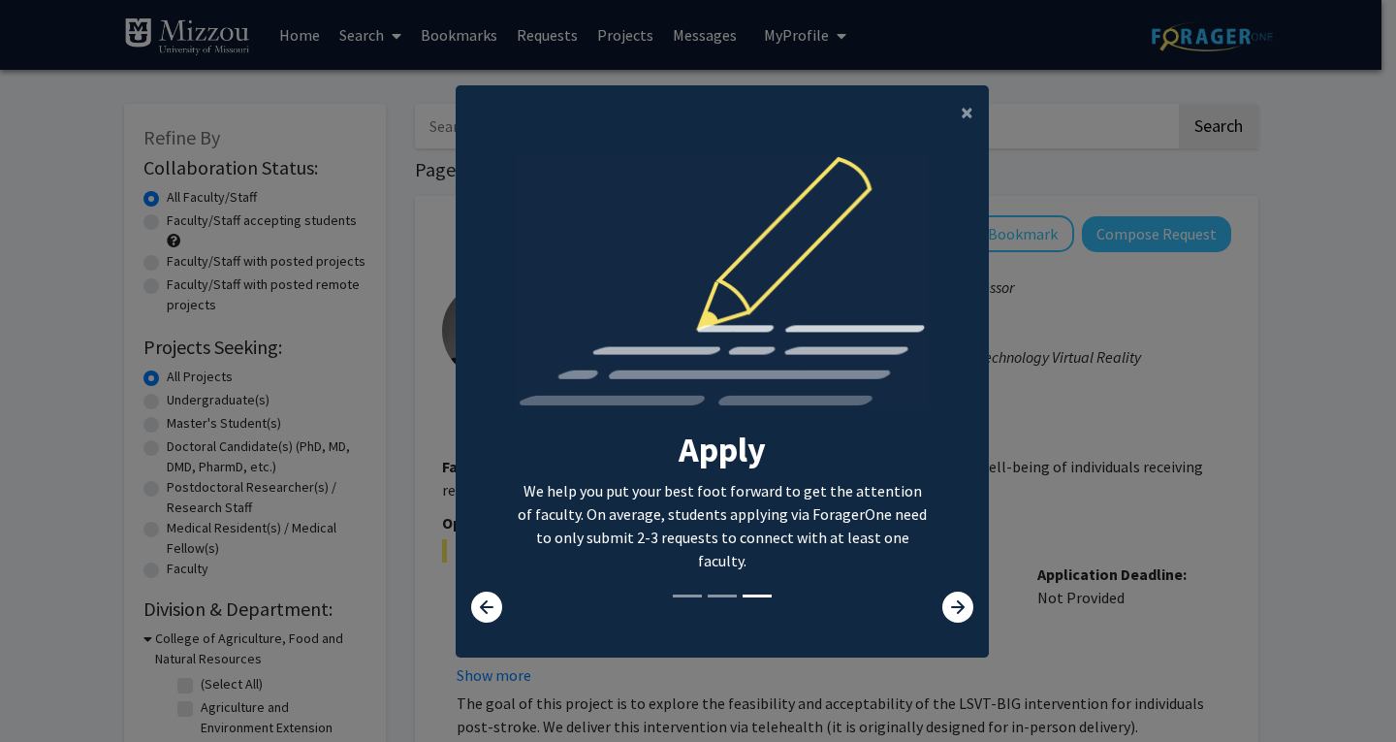
click at [950, 612] on icon at bounding box center [957, 606] width 31 height 31
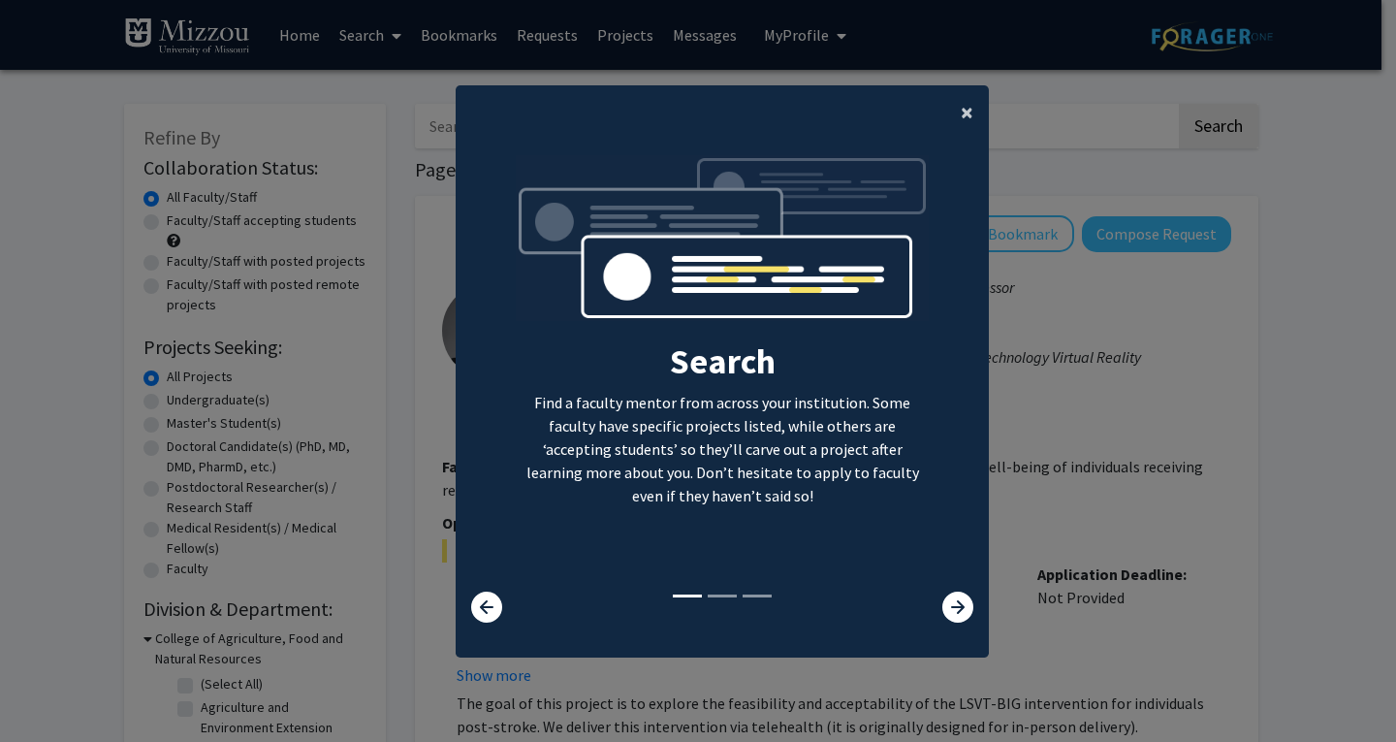
click at [961, 117] on span "×" at bounding box center [967, 112] width 13 height 30
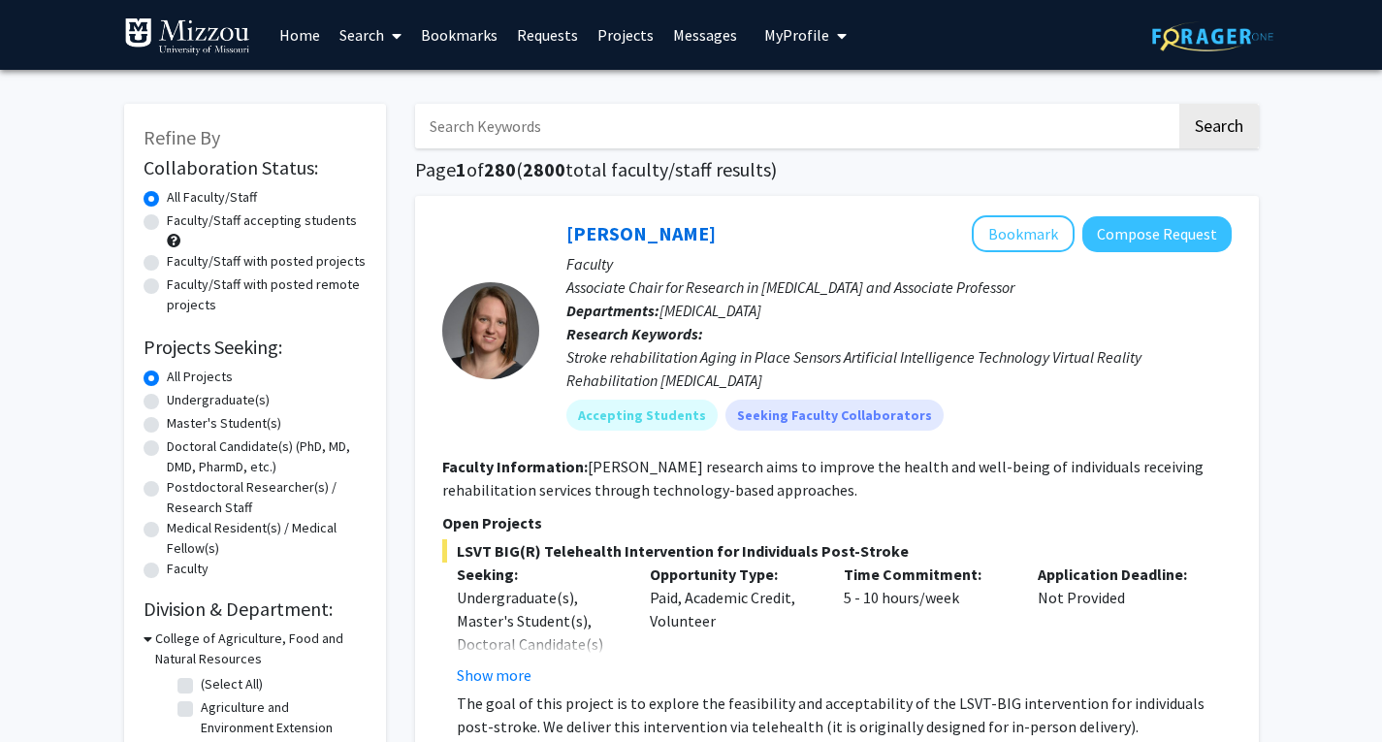
click at [167, 395] on label "Undergraduate(s)" at bounding box center [218, 400] width 103 height 20
click at [167, 395] on input "Undergraduate(s)" at bounding box center [173, 396] width 13 height 13
radio input "true"
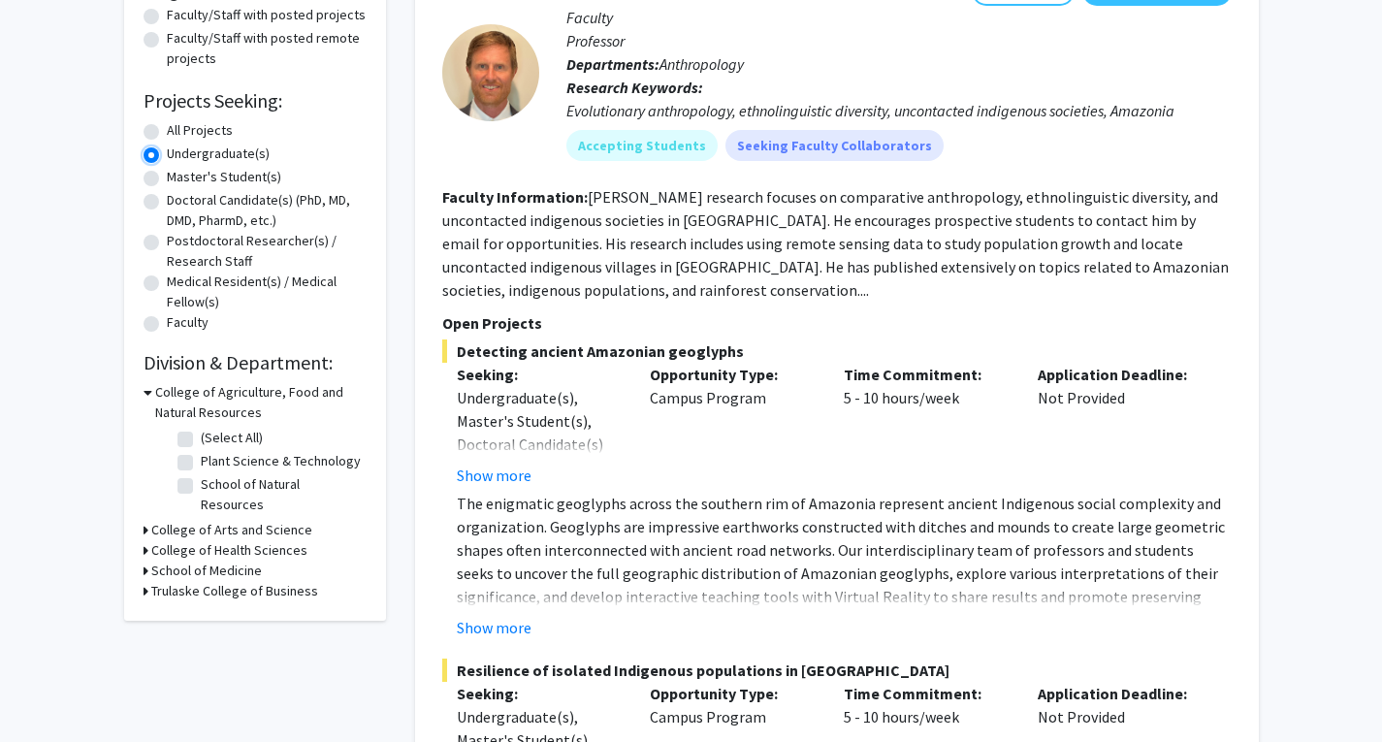
scroll to position [248, 0]
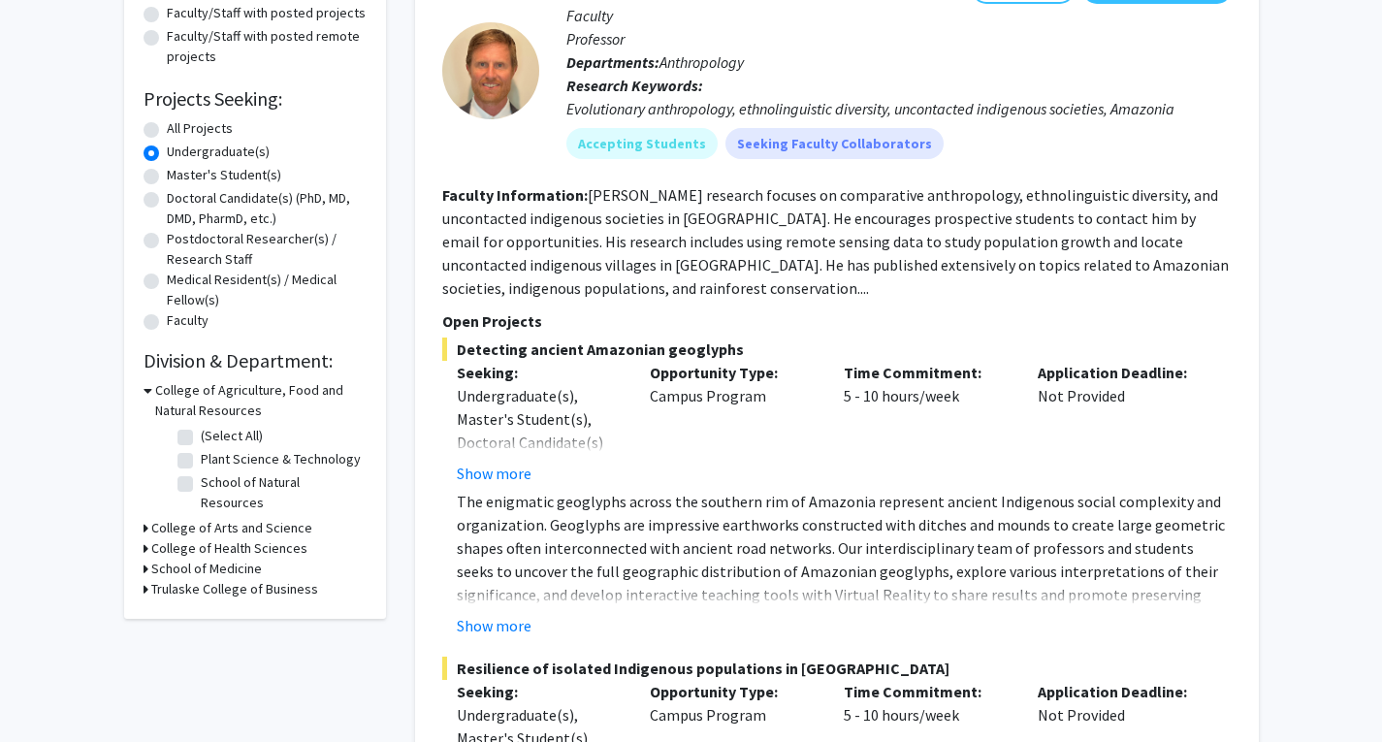
click at [201, 486] on label "School of Natural Resources" at bounding box center [281, 492] width 161 height 41
click at [201, 485] on input "School of Natural Resources" at bounding box center [207, 478] width 13 height 13
checkbox input "true"
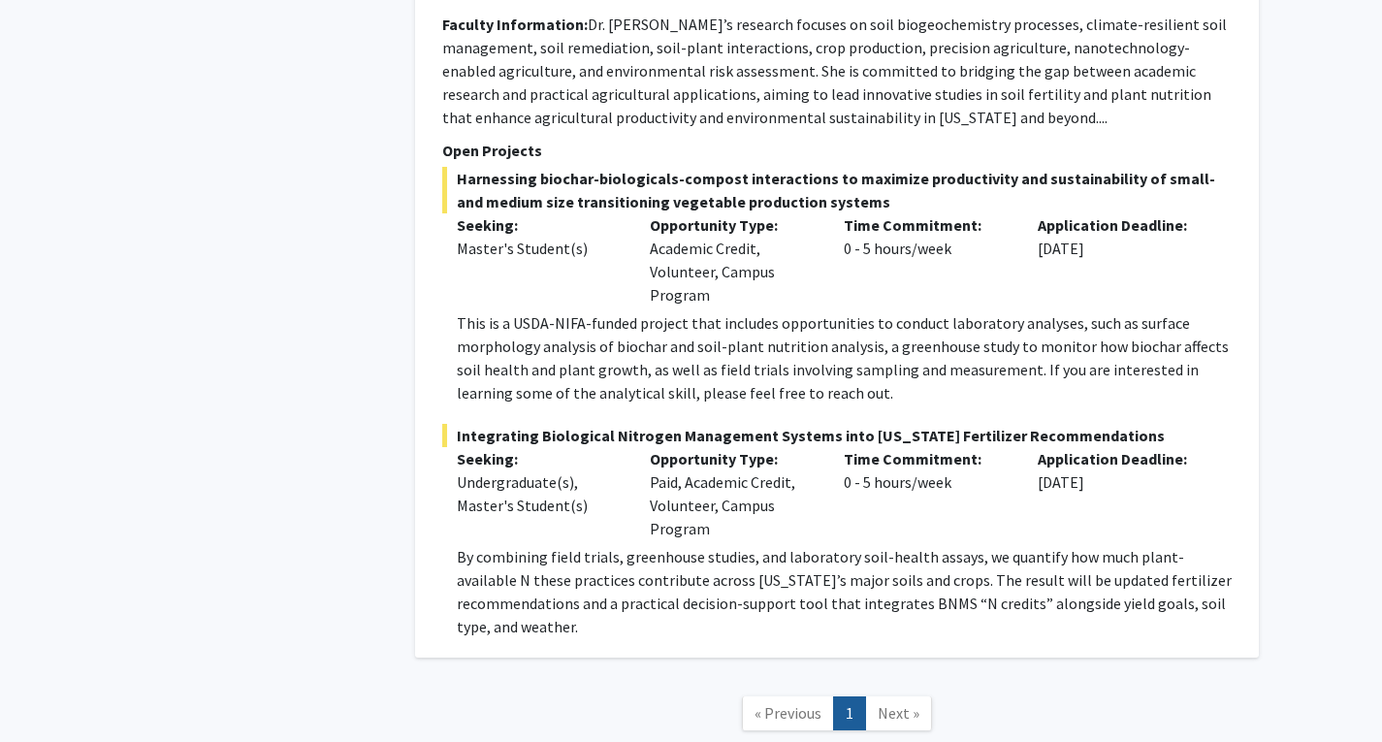
scroll to position [1215, 0]
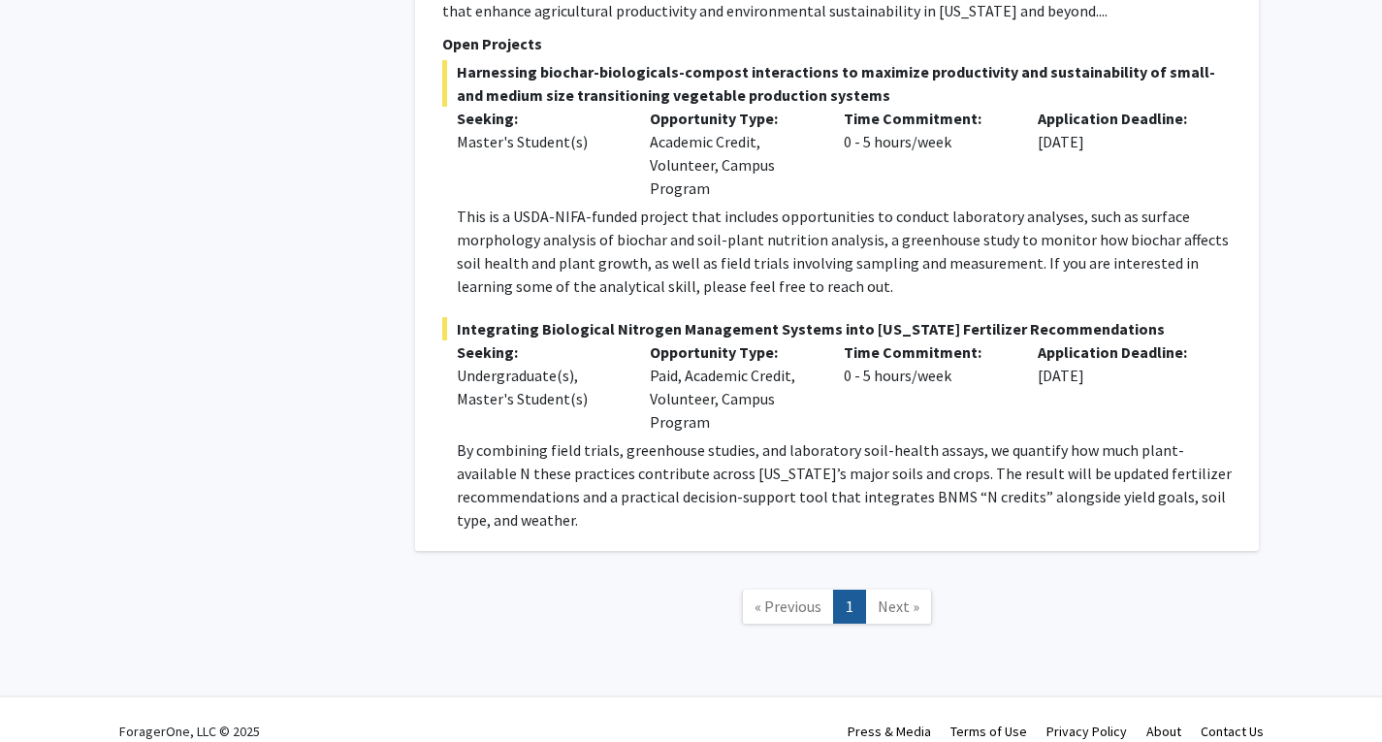
click at [879, 593] on link "Next »" at bounding box center [898, 606] width 67 height 34
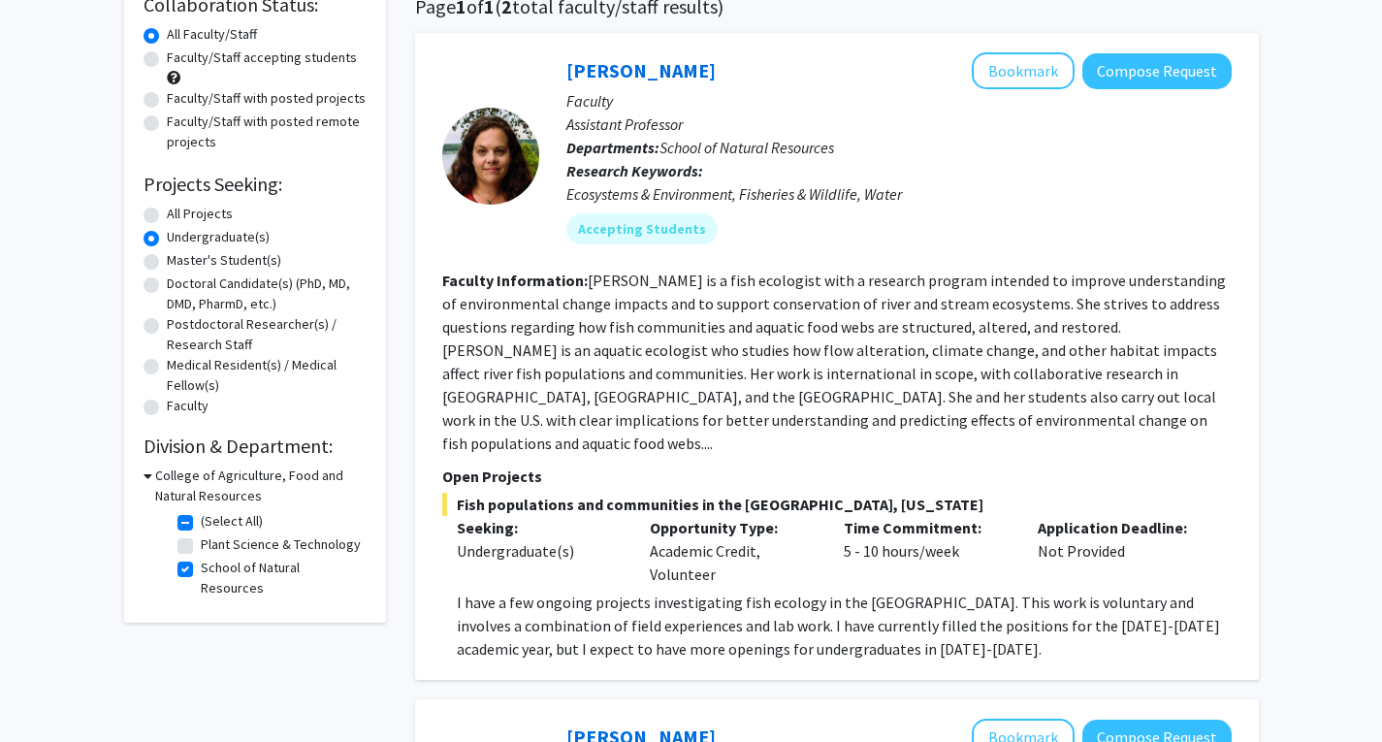
scroll to position [164, 0]
click at [167, 215] on label "All Projects" at bounding box center [200, 213] width 66 height 20
click at [167, 215] on input "All Projects" at bounding box center [173, 209] width 13 height 13
radio input "true"
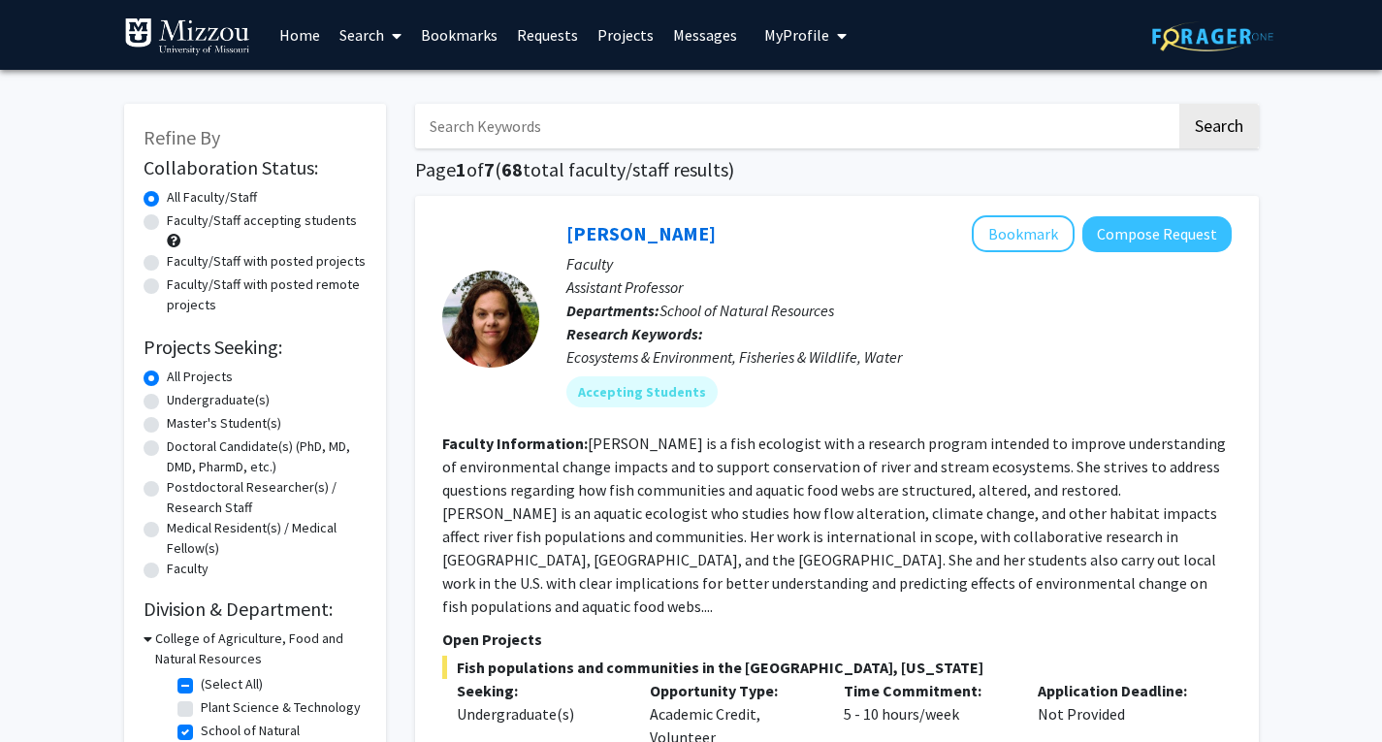
click at [167, 264] on label "Faculty/Staff with posted projects" at bounding box center [266, 261] width 199 height 20
click at [167, 264] on input "Faculty/Staff with posted projects" at bounding box center [173, 257] width 13 height 13
radio input "true"
